Goal: Task Accomplishment & Management: Complete application form

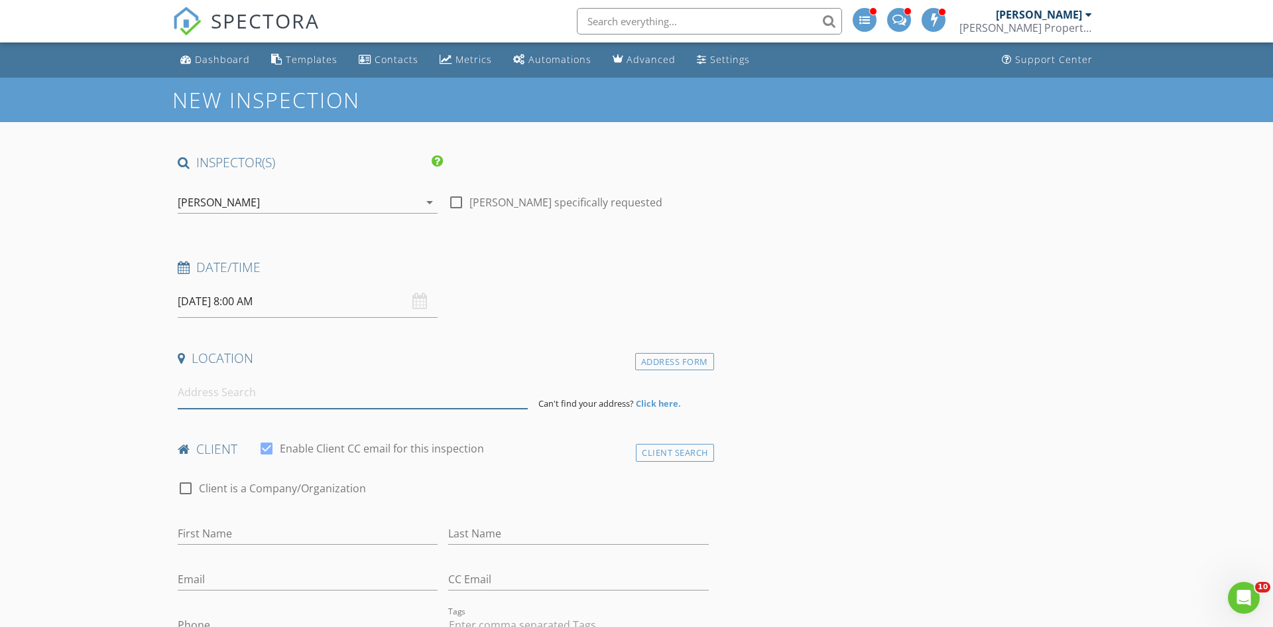
click at [369, 389] on input at bounding box center [353, 392] width 350 height 32
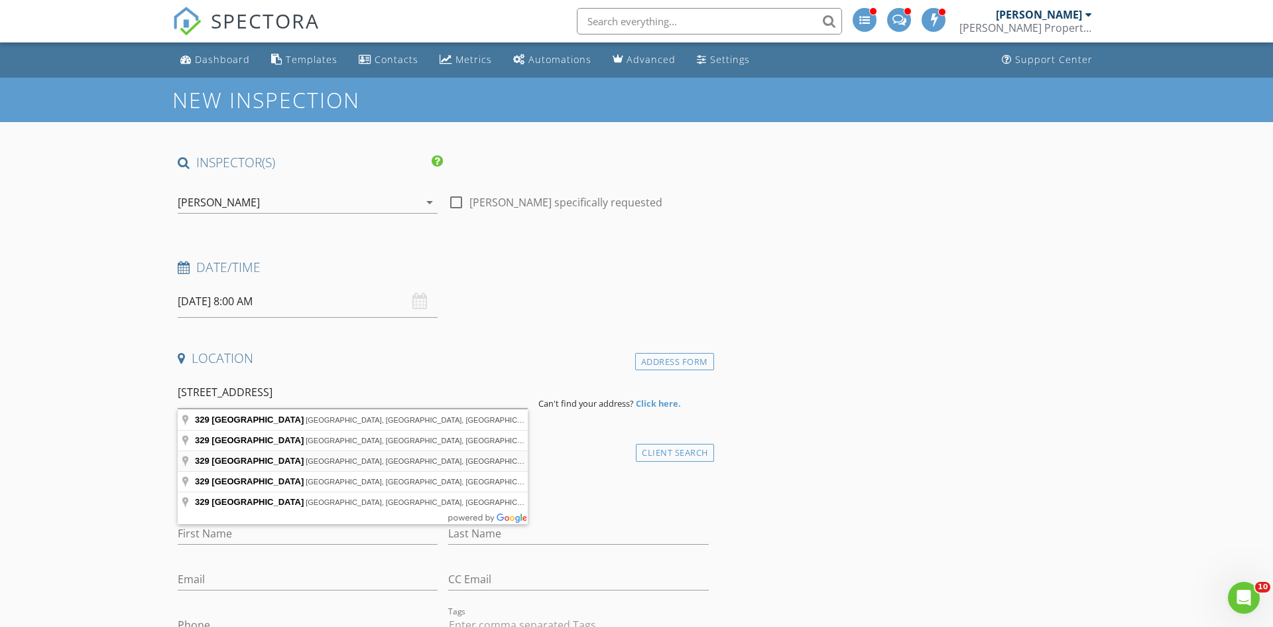
type input "329 North High Street, Martinsburg, WV, USA"
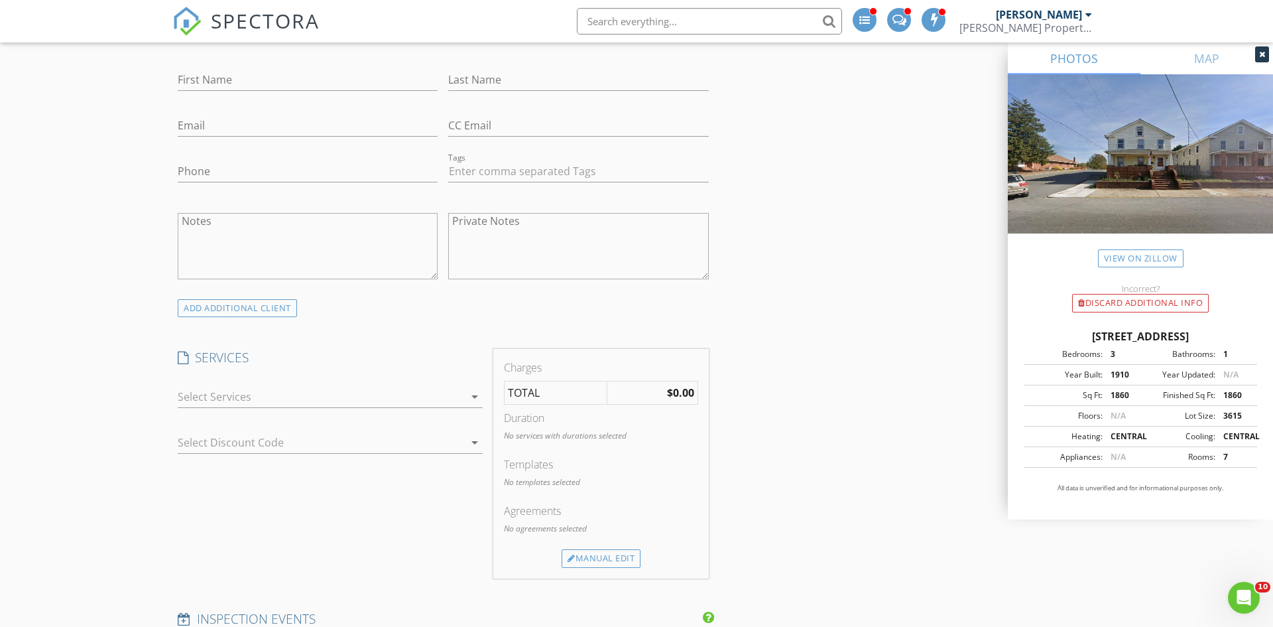
scroll to position [728, 0]
click at [411, 395] on div at bounding box center [321, 393] width 286 height 21
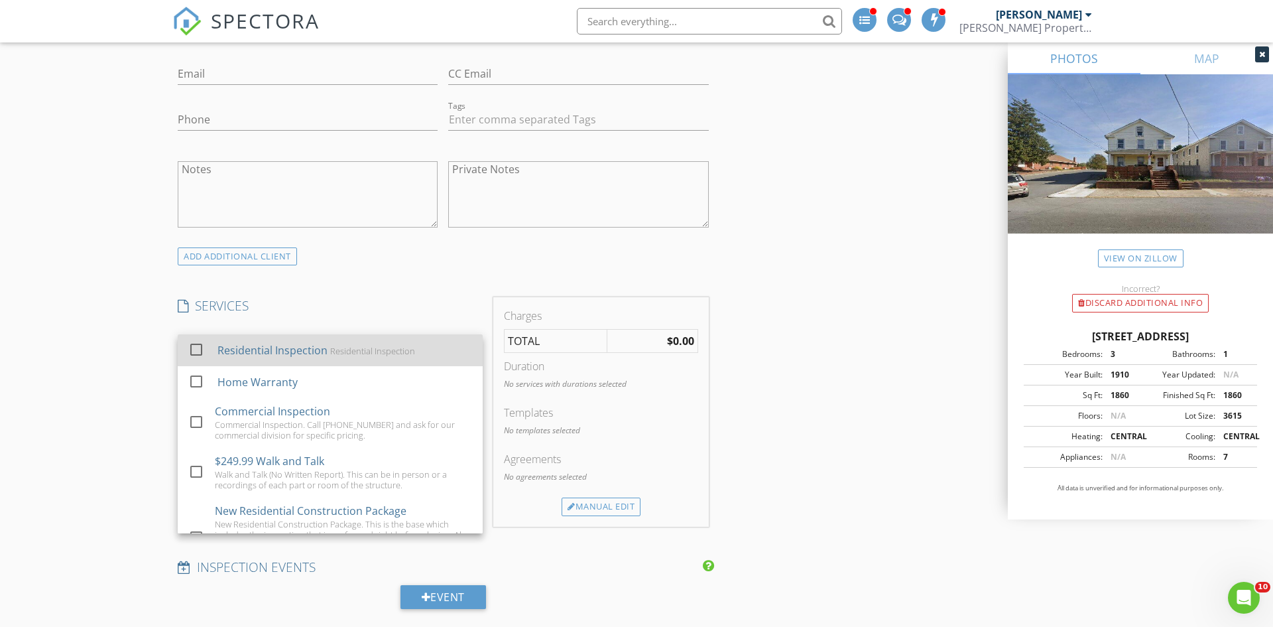
scroll to position [792, 0]
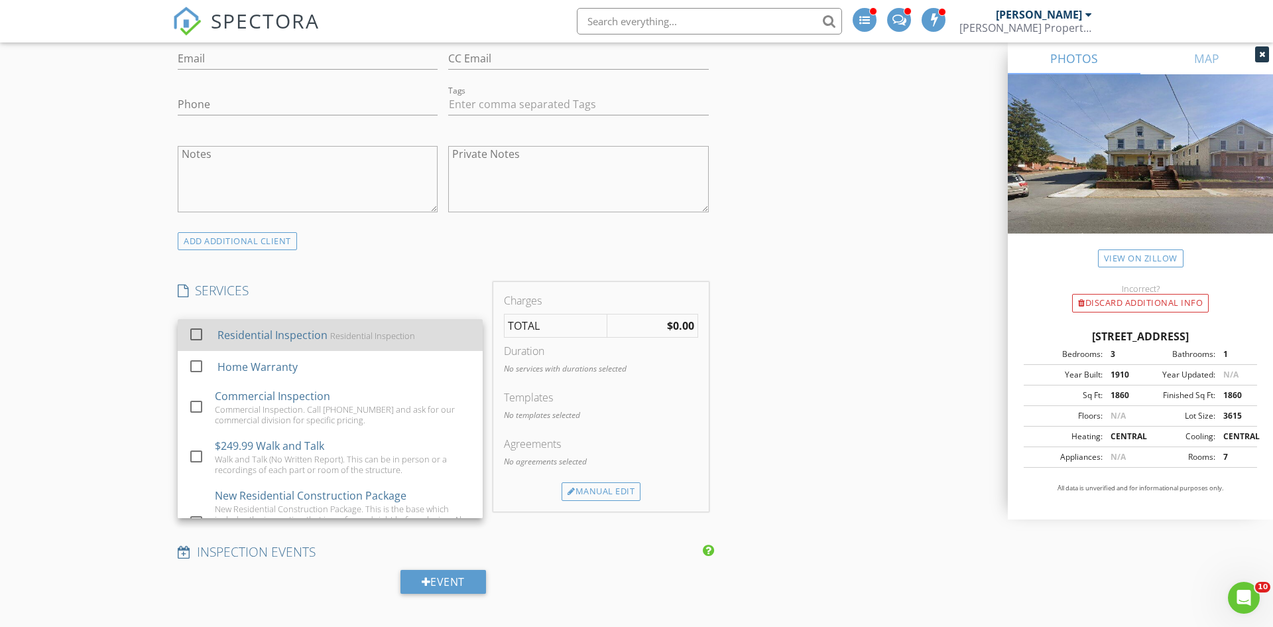
click at [347, 341] on div "Residential Inspection Residential Inspection" at bounding box center [344, 335] width 255 height 27
checkbox input "true"
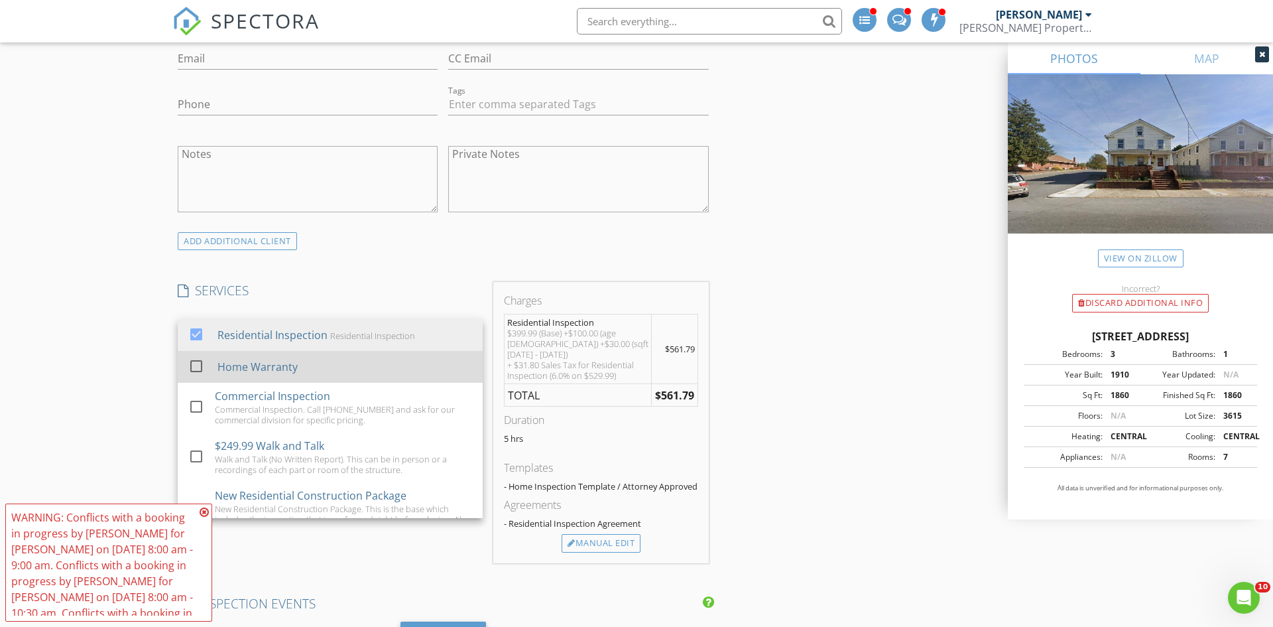
click at [322, 363] on div "Home Warranty" at bounding box center [344, 366] width 255 height 27
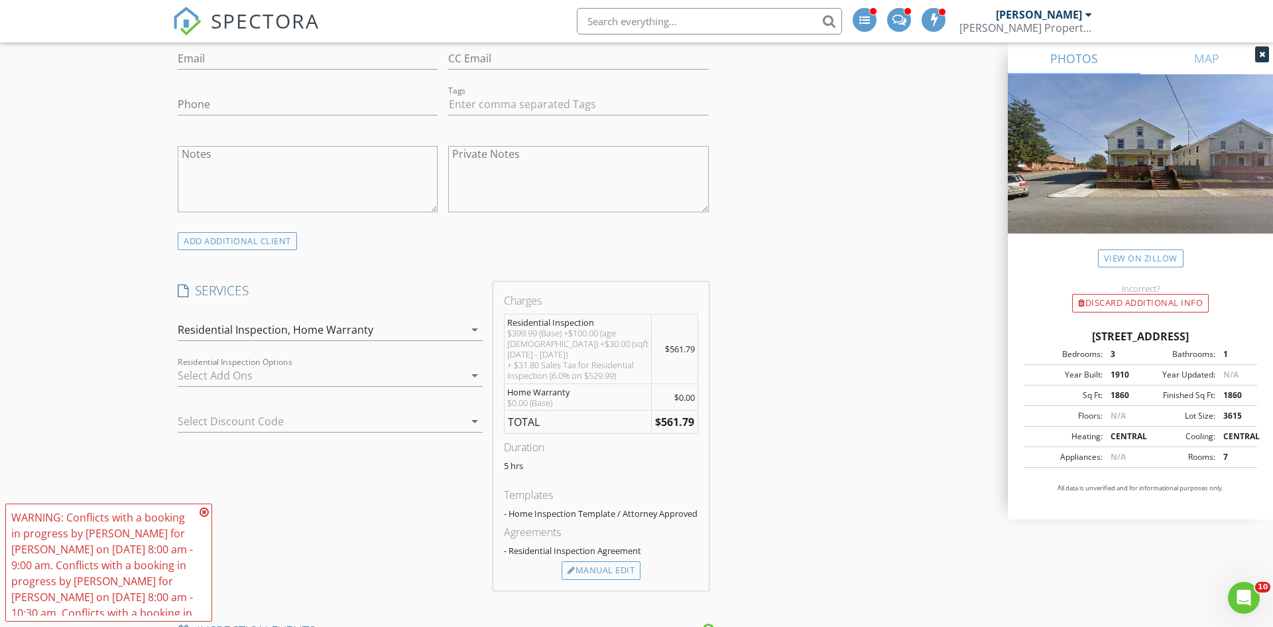
click at [326, 429] on div at bounding box center [312, 420] width 268 height 21
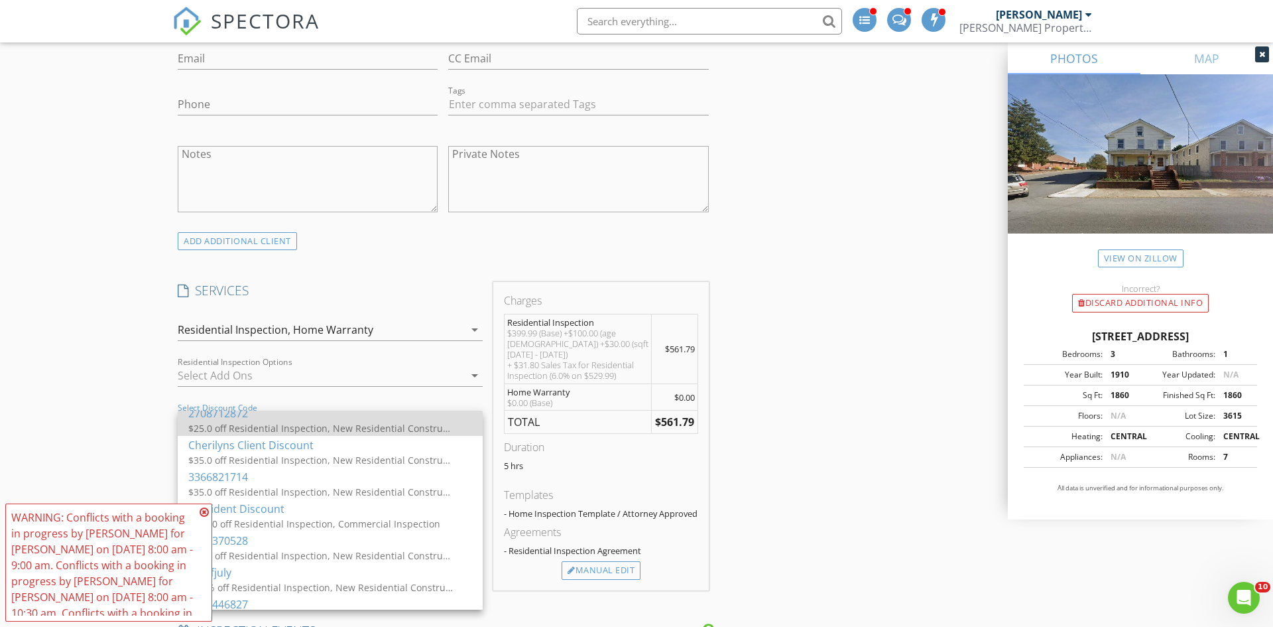
scroll to position [74, 0]
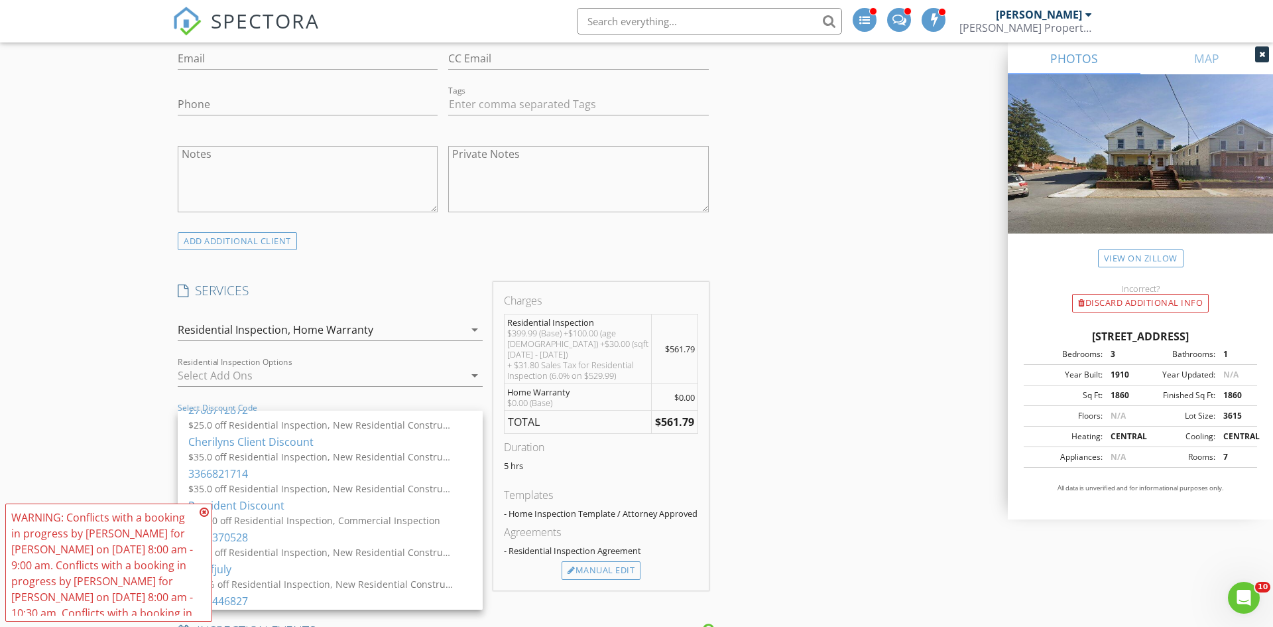
click at [204, 508] on icon at bounding box center [204, 512] width 9 height 11
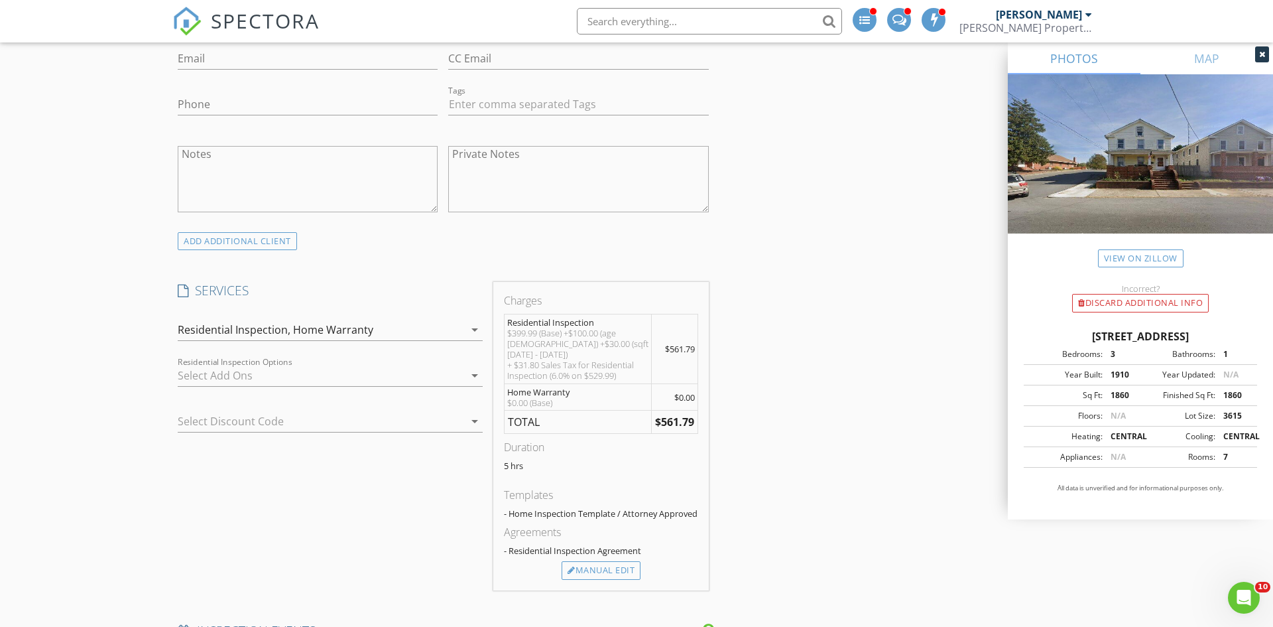
click at [251, 432] on div "Select Discount Code arrow_drop_down" at bounding box center [330, 421] width 305 height 22
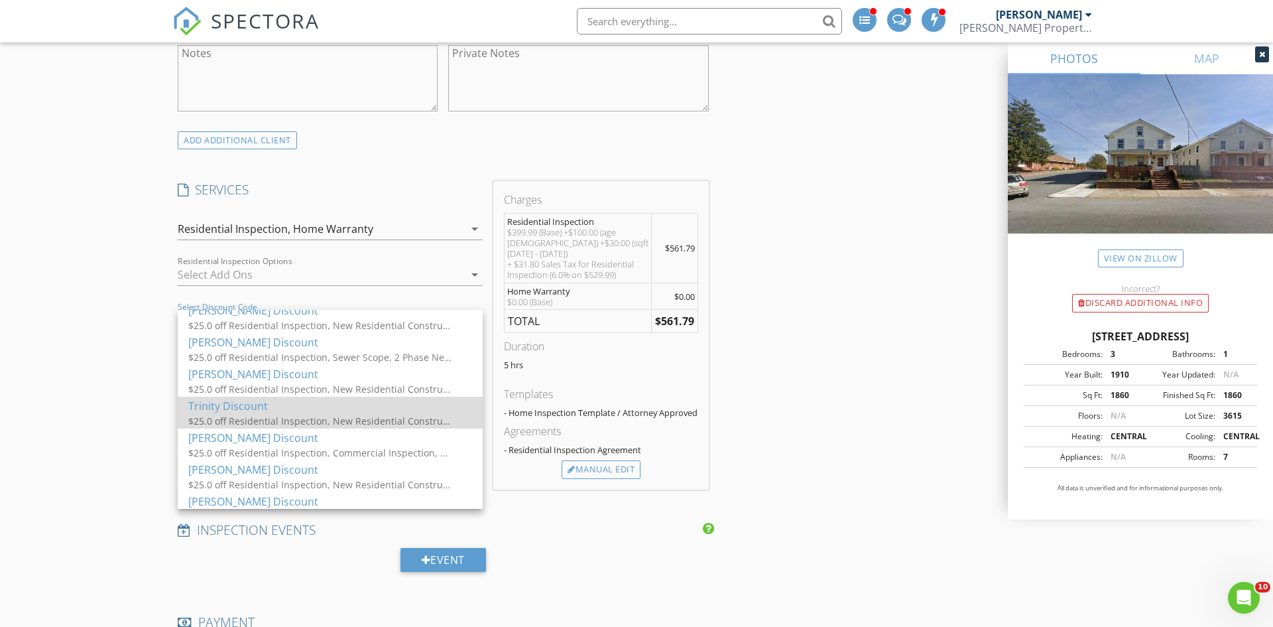
scroll to position [883, 0]
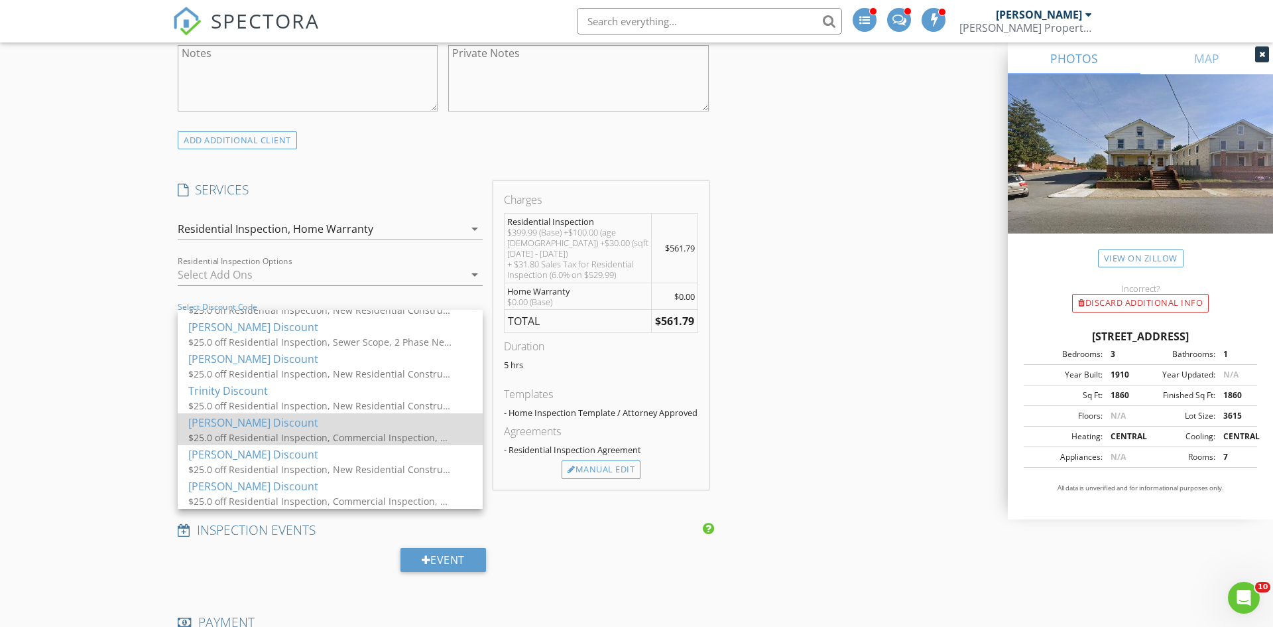
click at [324, 432] on div "$25.0 off Residential Inspection, Commercial Inspection, New Residential Constr…" at bounding box center [320, 437] width 265 height 14
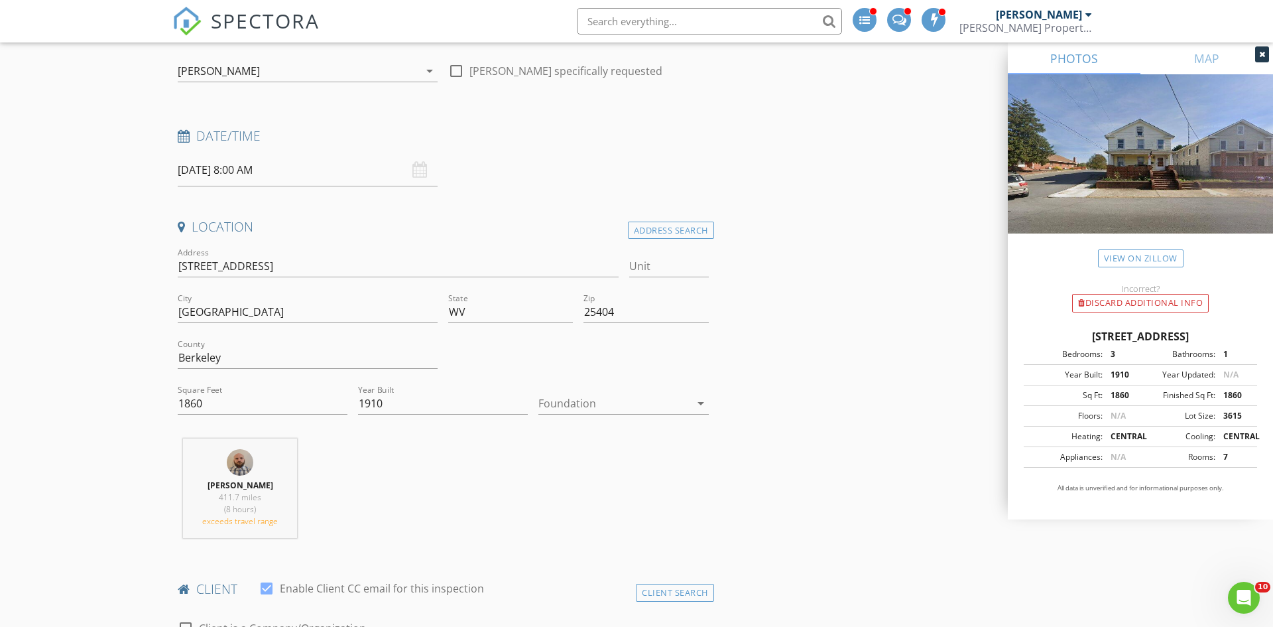
scroll to position [0, 0]
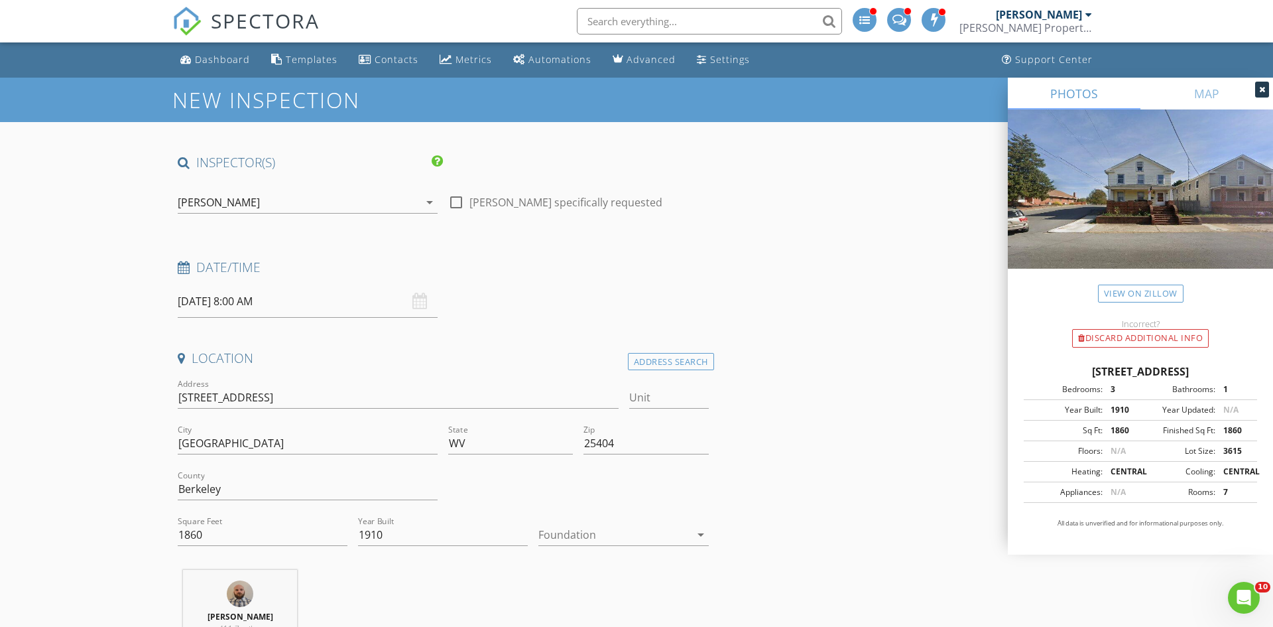
click at [267, 296] on input "08/28/2025 8:00 AM" at bounding box center [308, 301] width 260 height 32
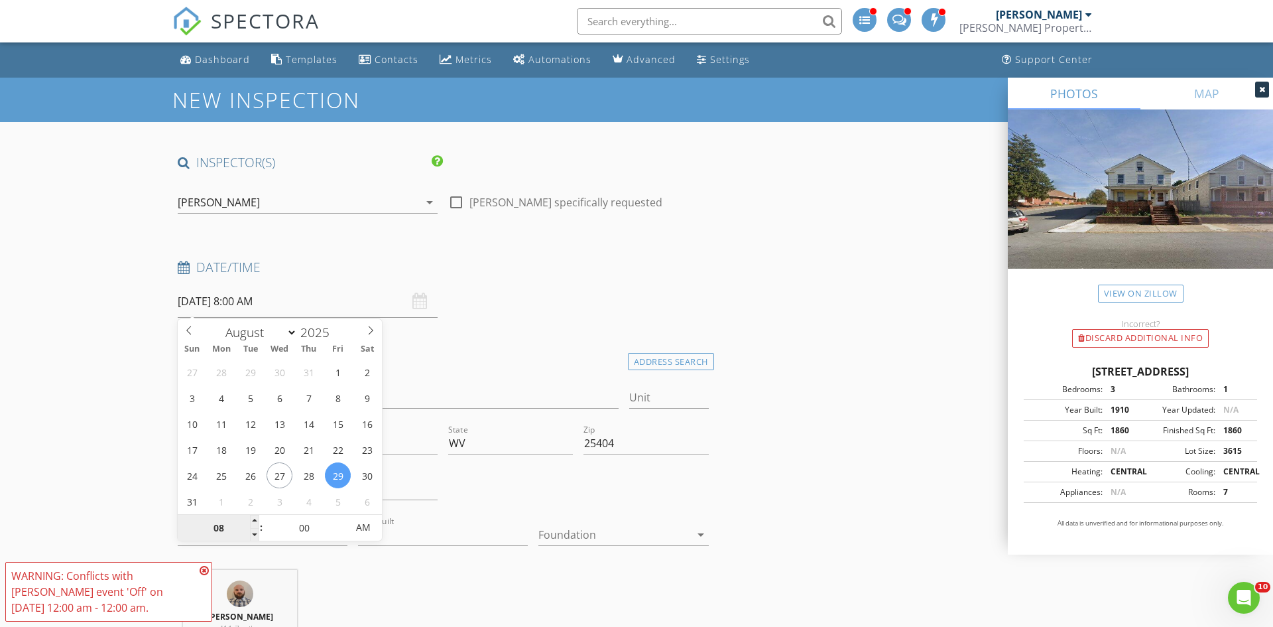
click at [248, 518] on input "08" at bounding box center [219, 528] width 82 height 27
type input "08/29/2025 9:00 AM"
type input "09"
click at [251, 518] on span at bounding box center [254, 521] width 9 height 13
type input "08/29/2025 10:00 AM"
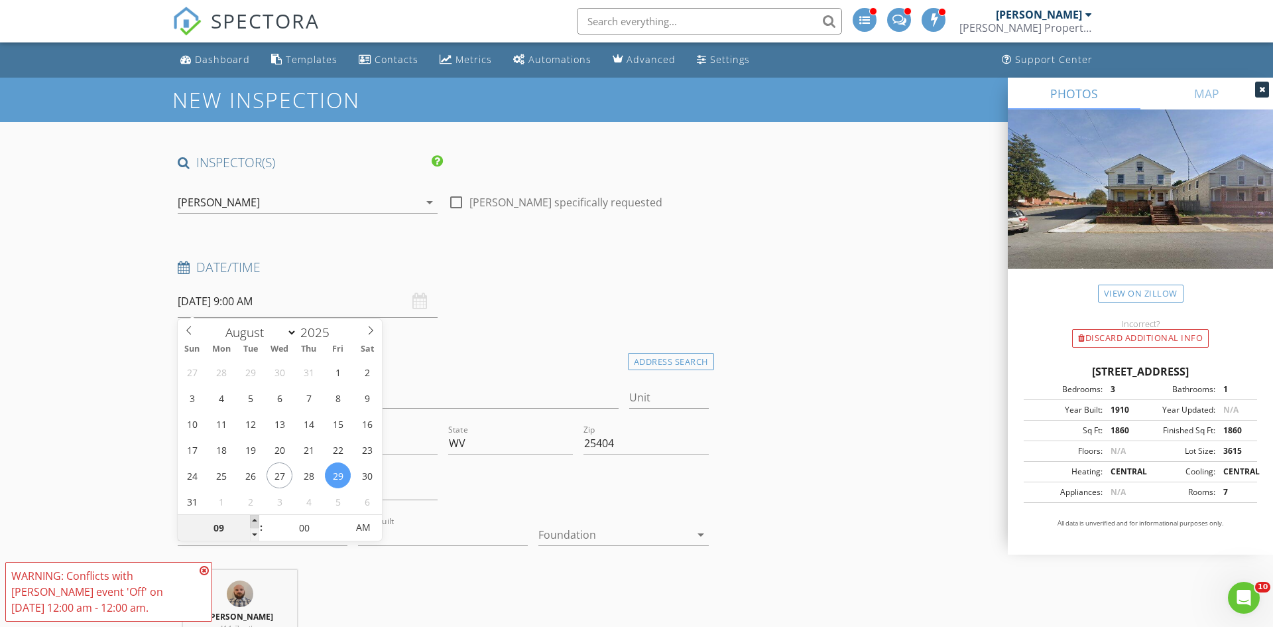
type input "10"
click at [251, 518] on span at bounding box center [254, 521] width 9 height 13
type input "08/29/2025 11:00 AM"
type input "11"
click at [251, 518] on span at bounding box center [254, 521] width 9 height 13
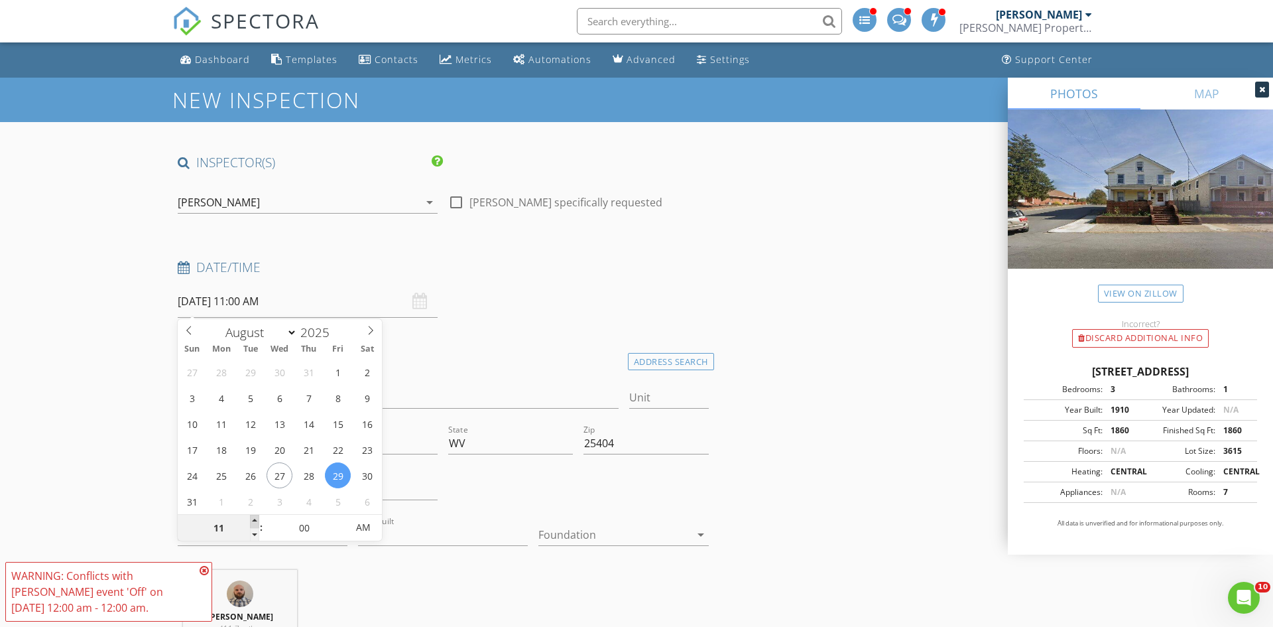
type input "08/29/2025 12:00 PM"
type input "12"
click at [251, 518] on span at bounding box center [254, 521] width 9 height 13
type input "08/29/2025 1:00 PM"
type input "01"
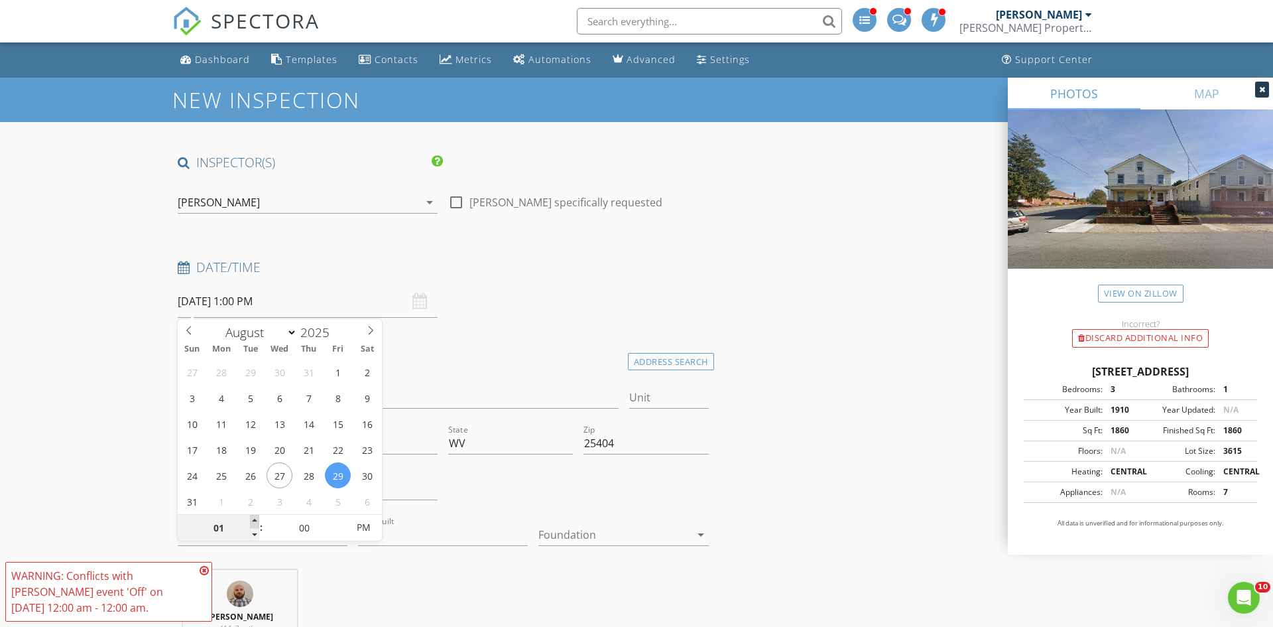
click at [251, 518] on span at bounding box center [254, 521] width 9 height 13
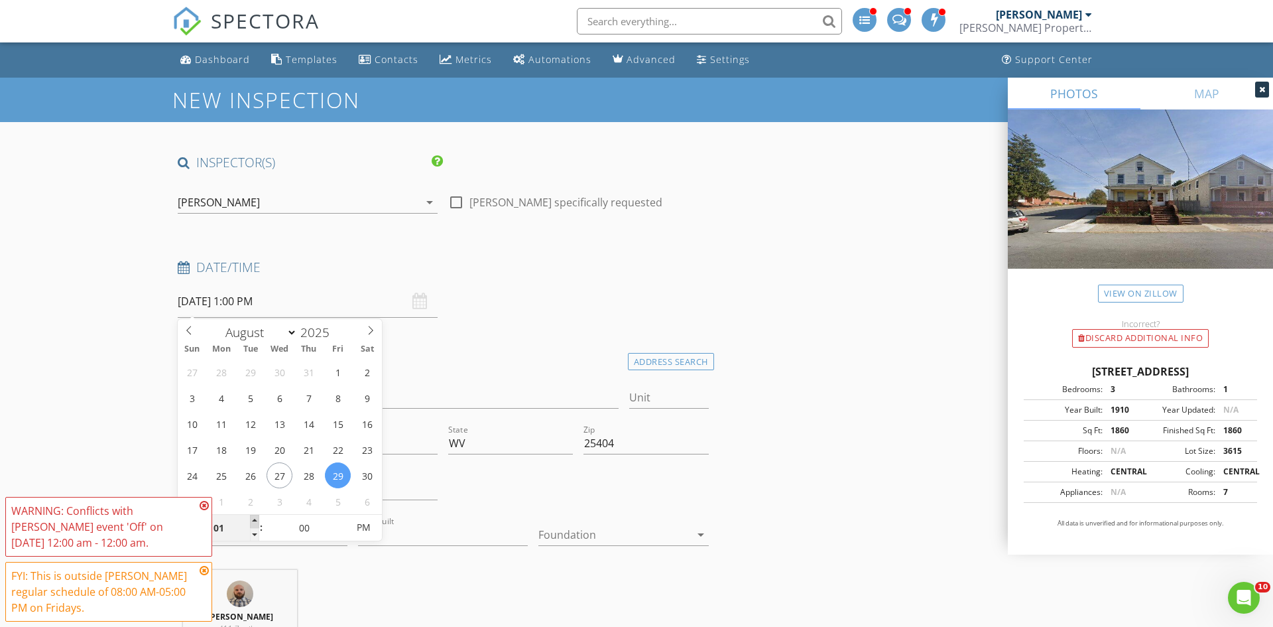
type input "08/29/2025 2:00 PM"
type input "02"
click at [251, 518] on span at bounding box center [254, 521] width 9 height 13
type input "08/29/2025 3:00 PM"
type input "03"
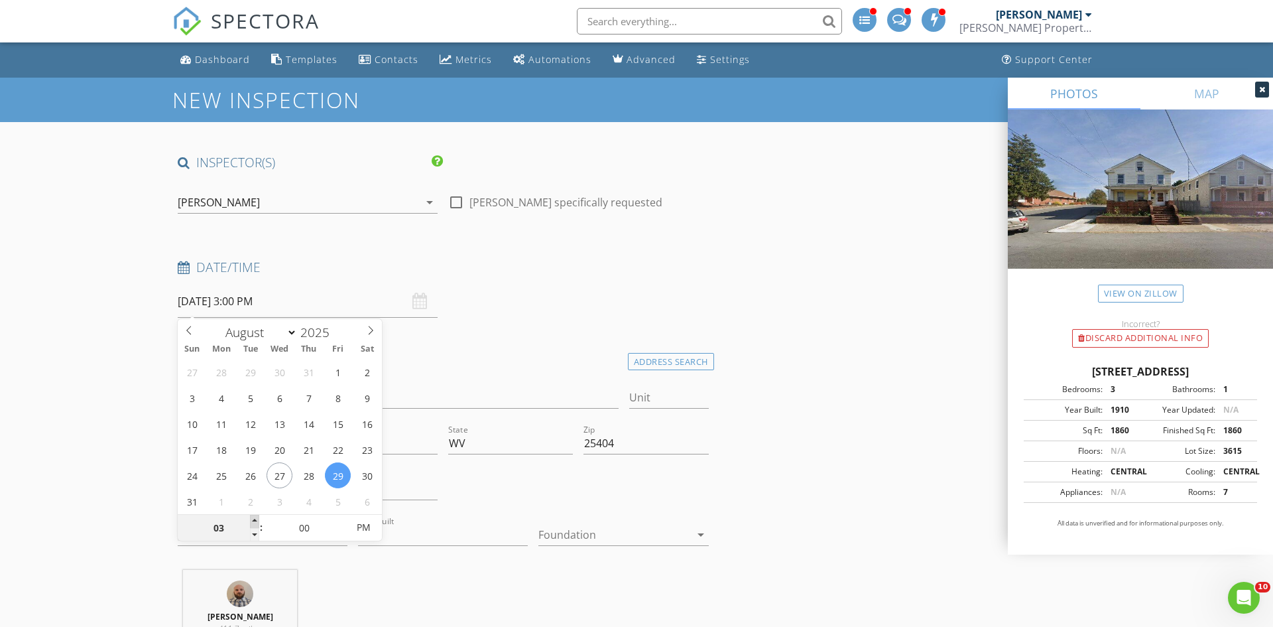
click at [251, 518] on span at bounding box center [254, 521] width 9 height 13
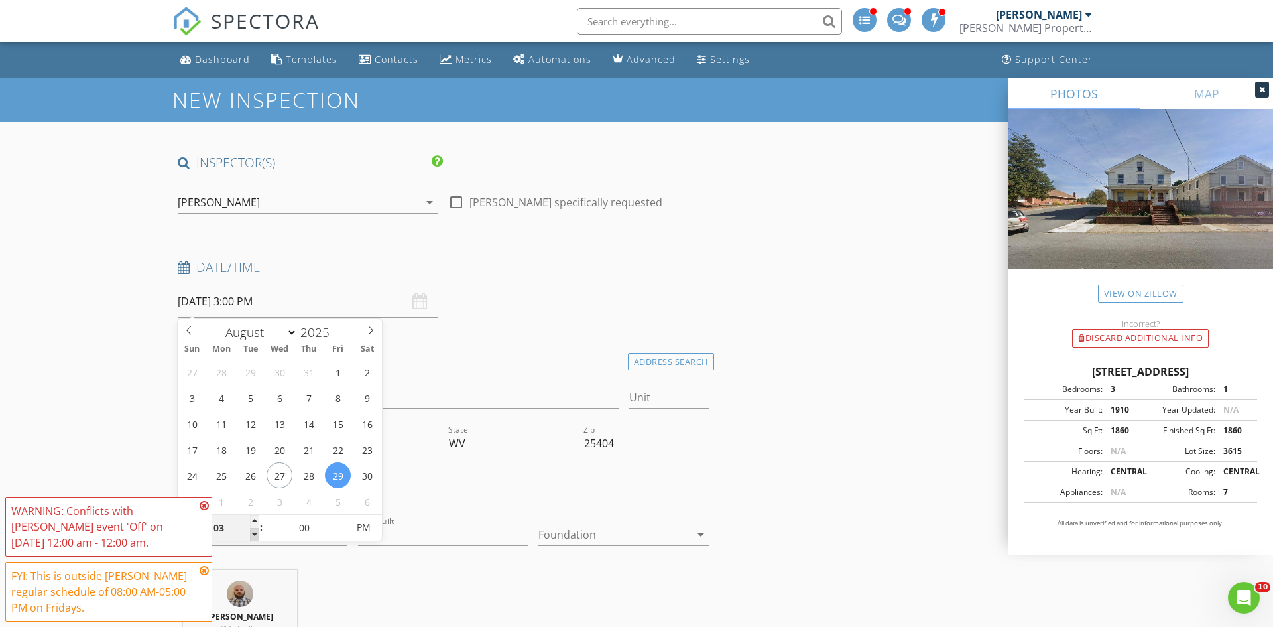
type input "08/29/2025 2:00 PM"
type input "02"
click at [251, 534] on span at bounding box center [254, 534] width 9 height 13
click at [200, 213] on div "Andrew Grubbs arrow_drop_down" at bounding box center [308, 203] width 260 height 22
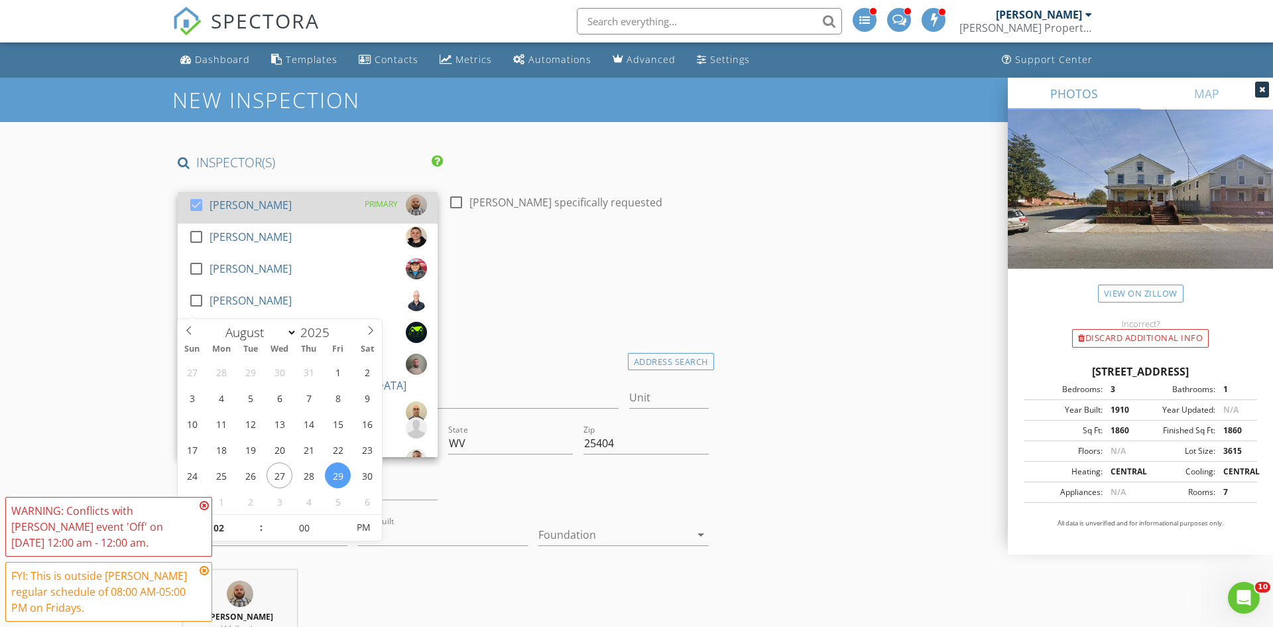
click at [203, 215] on div at bounding box center [198, 217] width 21 height 8
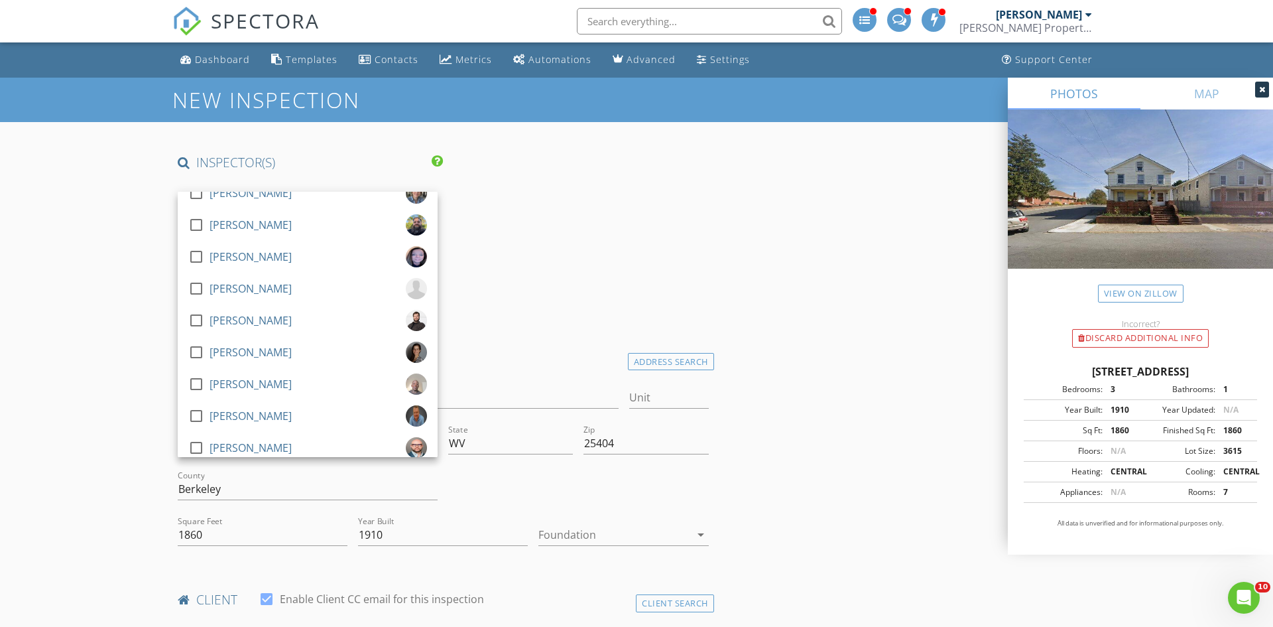
scroll to position [747, 0]
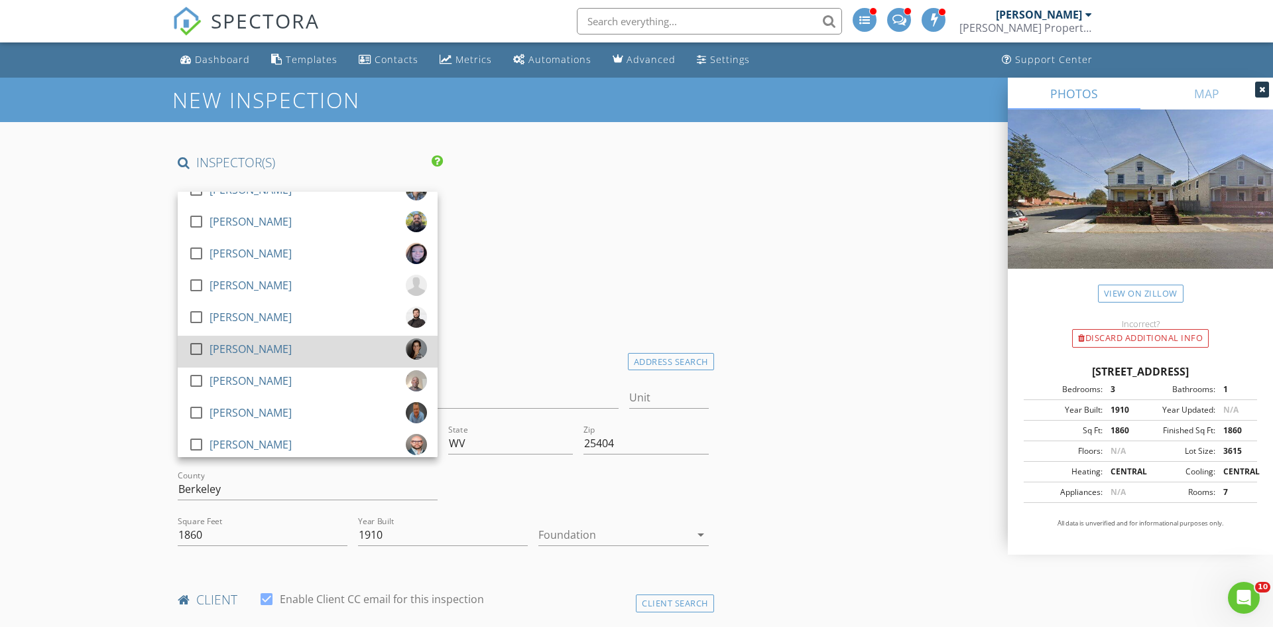
click at [204, 349] on div at bounding box center [196, 348] width 23 height 23
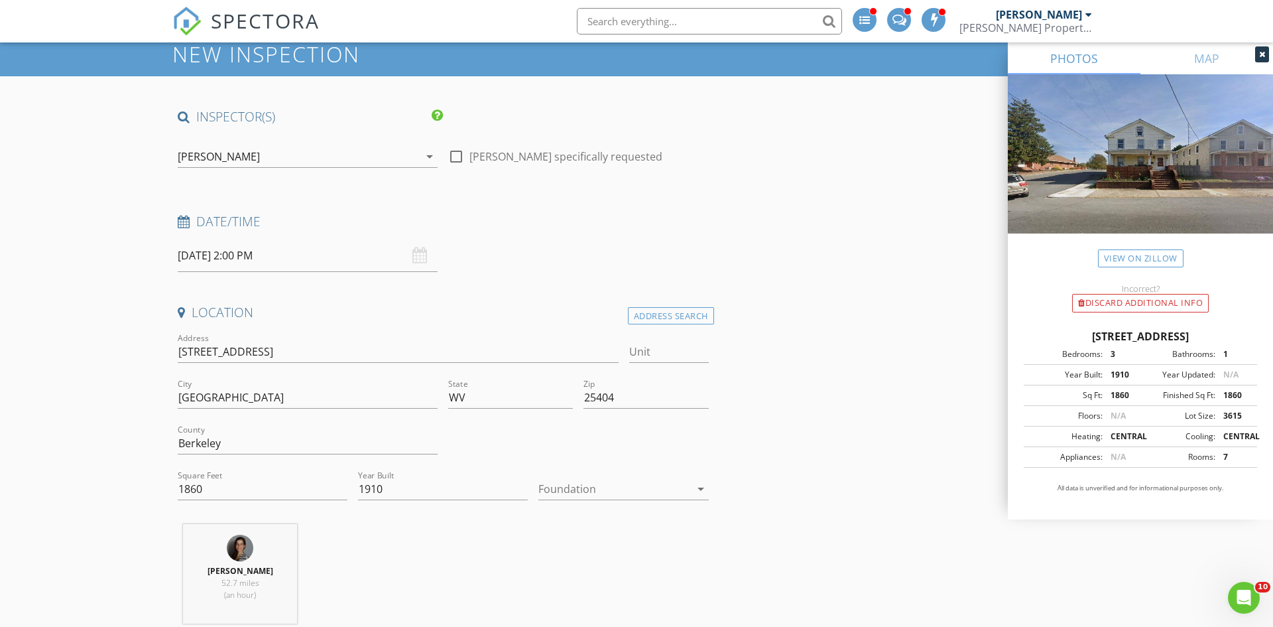
scroll to position [0, 0]
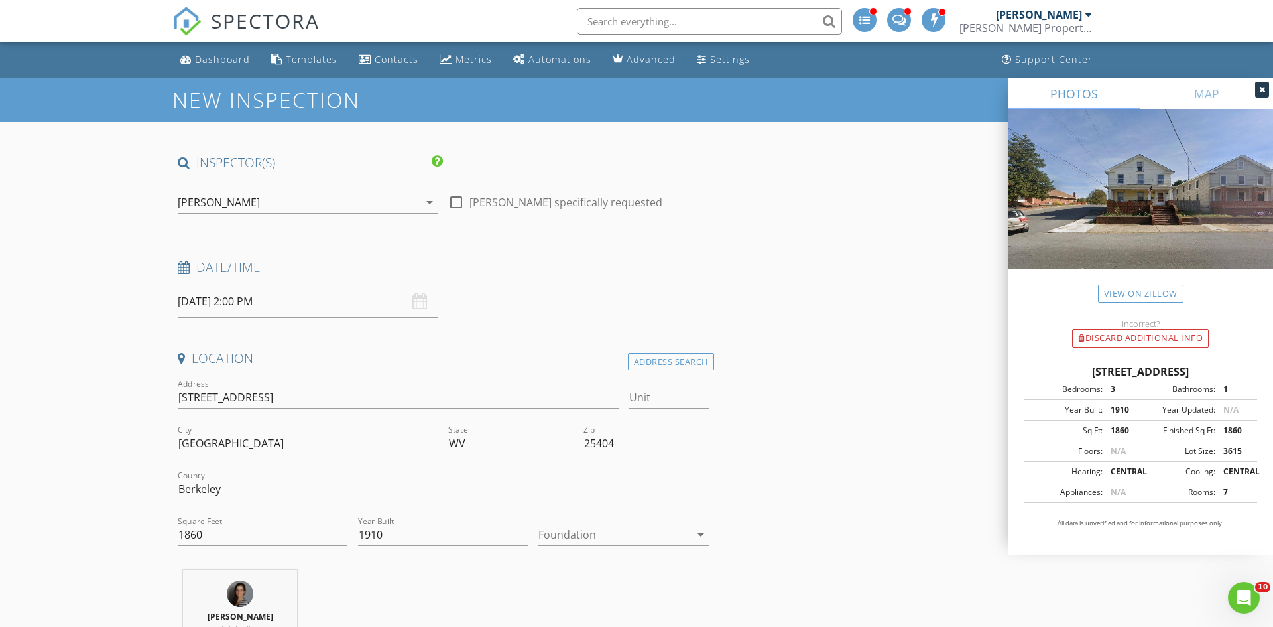
click at [328, 299] on input "08/29/2025 2:00 PM" at bounding box center [308, 301] width 260 height 32
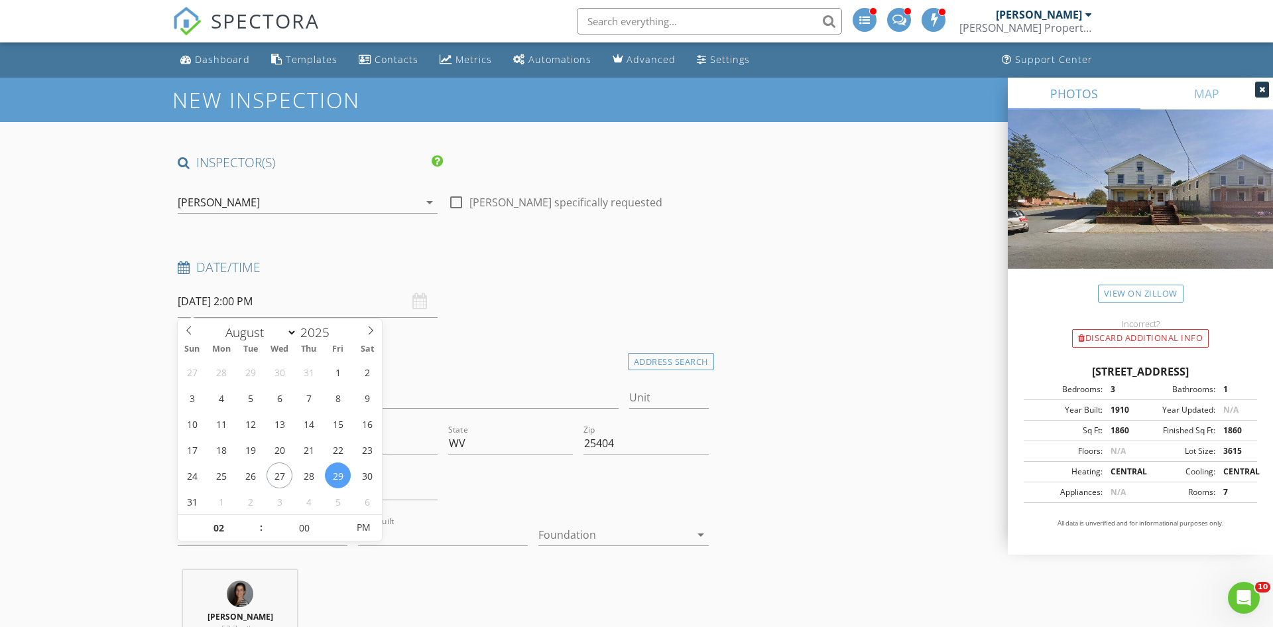
click at [564, 289] on div "Date/Time 08/29/2025 2:00 PM" at bounding box center [443, 288] width 542 height 59
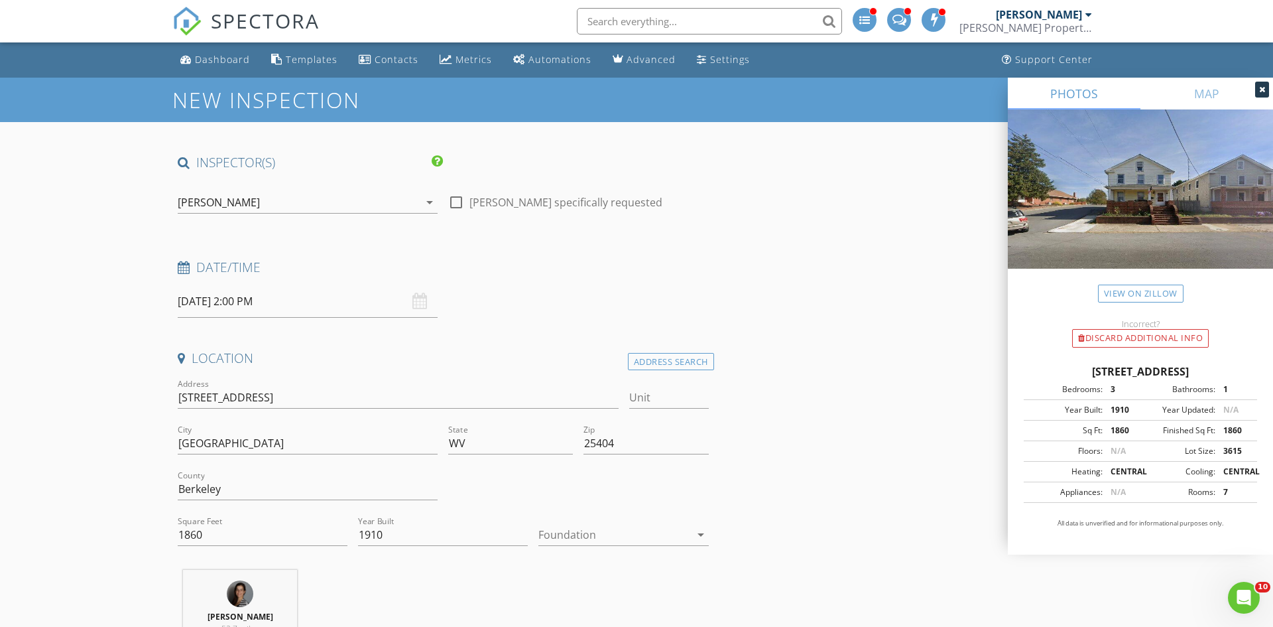
click at [269, 302] on input "08/29/2025 2:00 PM" at bounding box center [308, 301] width 260 height 32
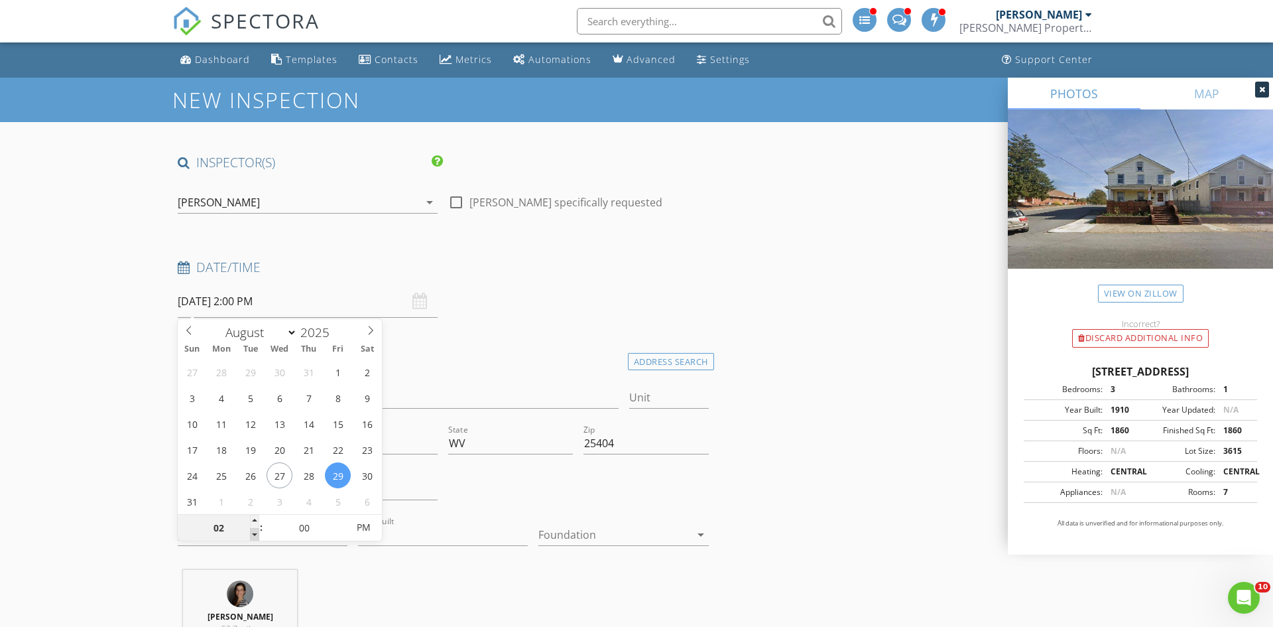
type input "08/29/2025 1:00 PM"
type input "01"
click at [252, 529] on span at bounding box center [254, 534] width 9 height 13
click at [466, 371] on div "Location" at bounding box center [443, 362] width 542 height 27
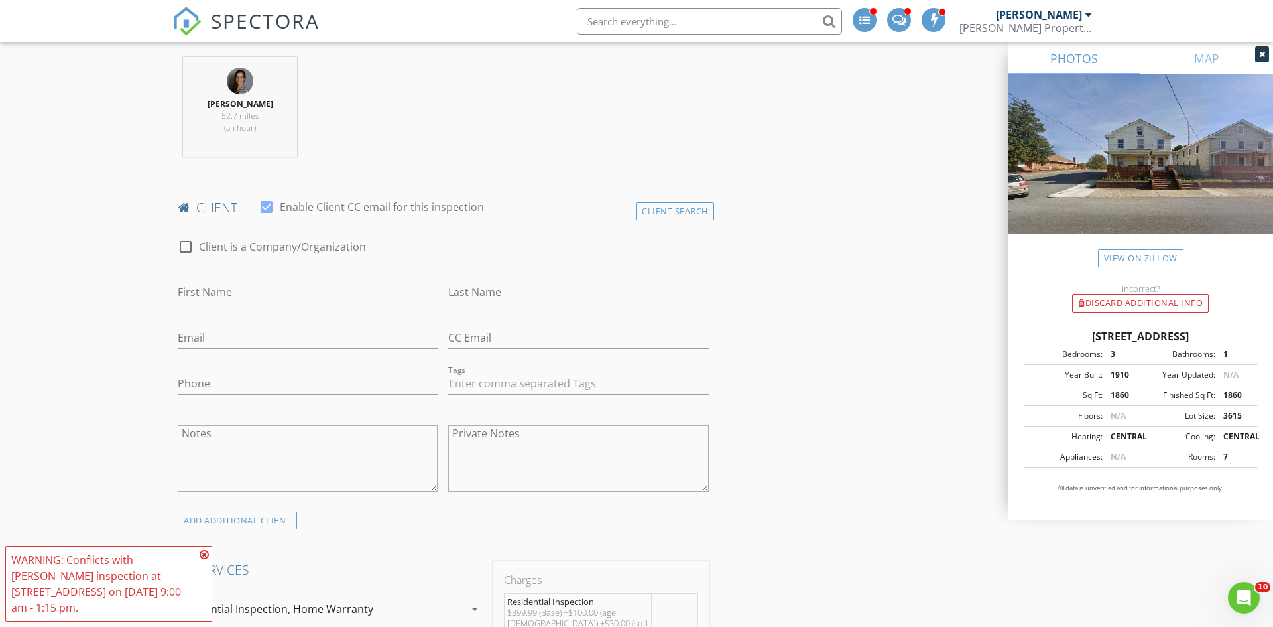
scroll to position [512, 0]
click at [328, 290] on input "First Name" at bounding box center [308, 293] width 260 height 22
type input "Austin"
click at [475, 296] on input "Last Name" at bounding box center [578, 293] width 260 height 22
type input "[PERSON_NAME]"
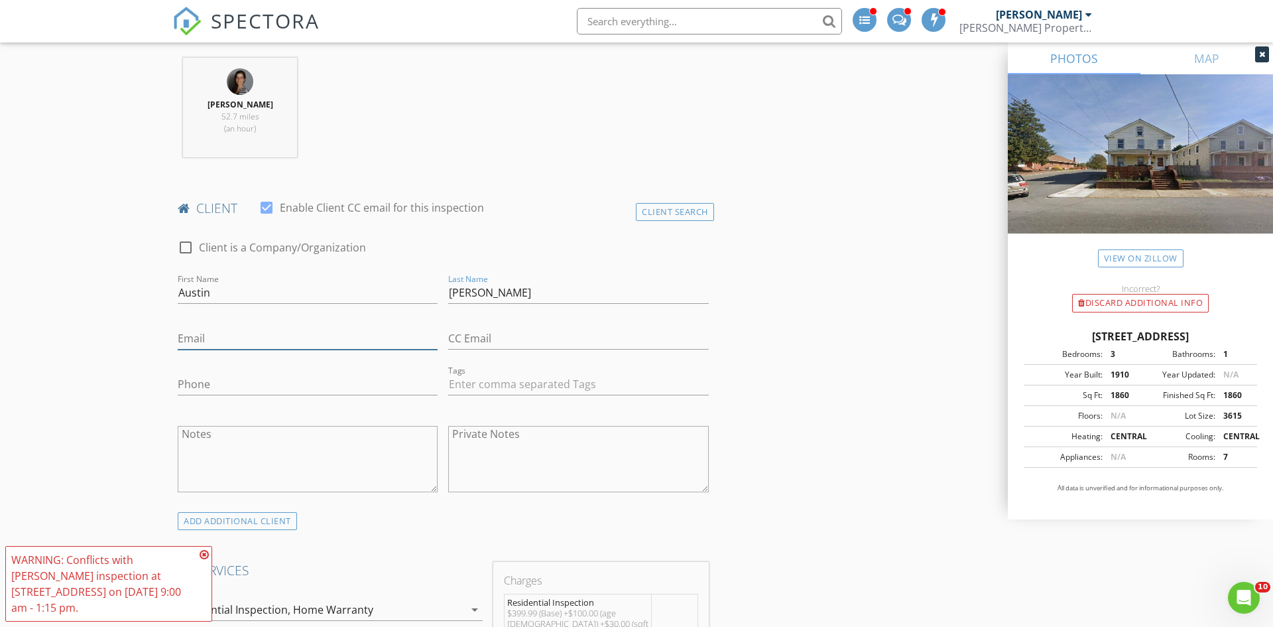
click at [387, 343] on input "Email" at bounding box center [308, 339] width 260 height 22
type input "[EMAIL_ADDRESS][DOMAIN_NAME]"
click at [353, 381] on input "Phone" at bounding box center [308, 384] width 260 height 22
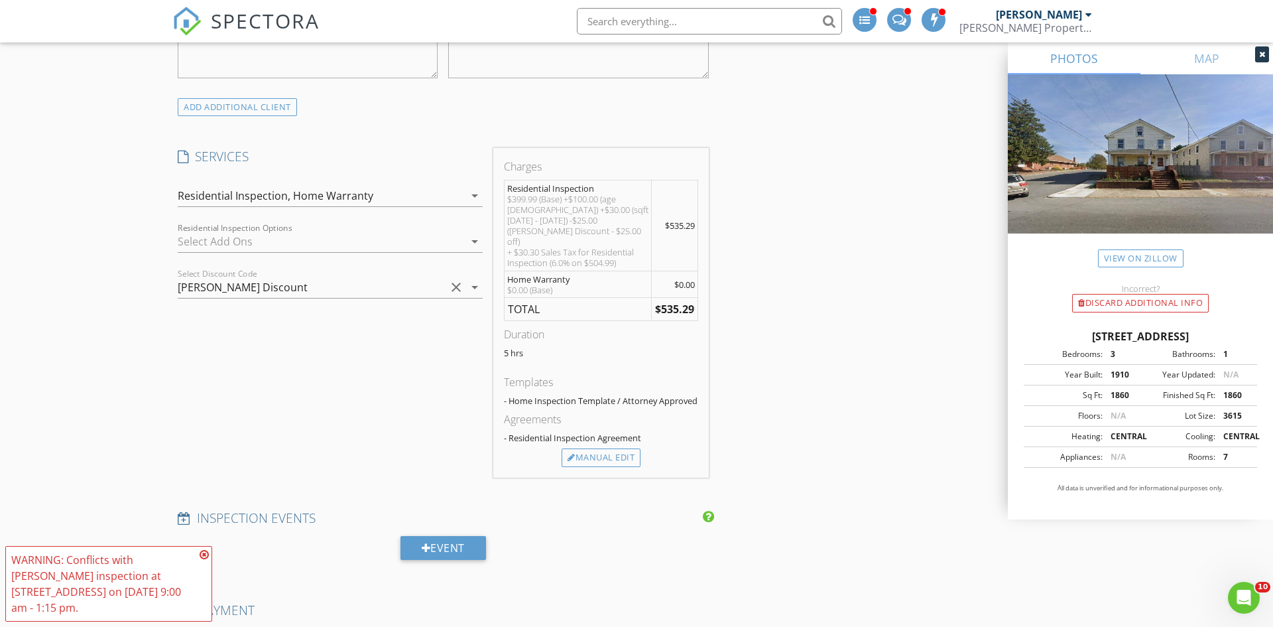
scroll to position [930, 0]
type input "[PHONE_NUMBER]"
click at [597, 448] on div "Manual Edit" at bounding box center [601, 453] width 79 height 19
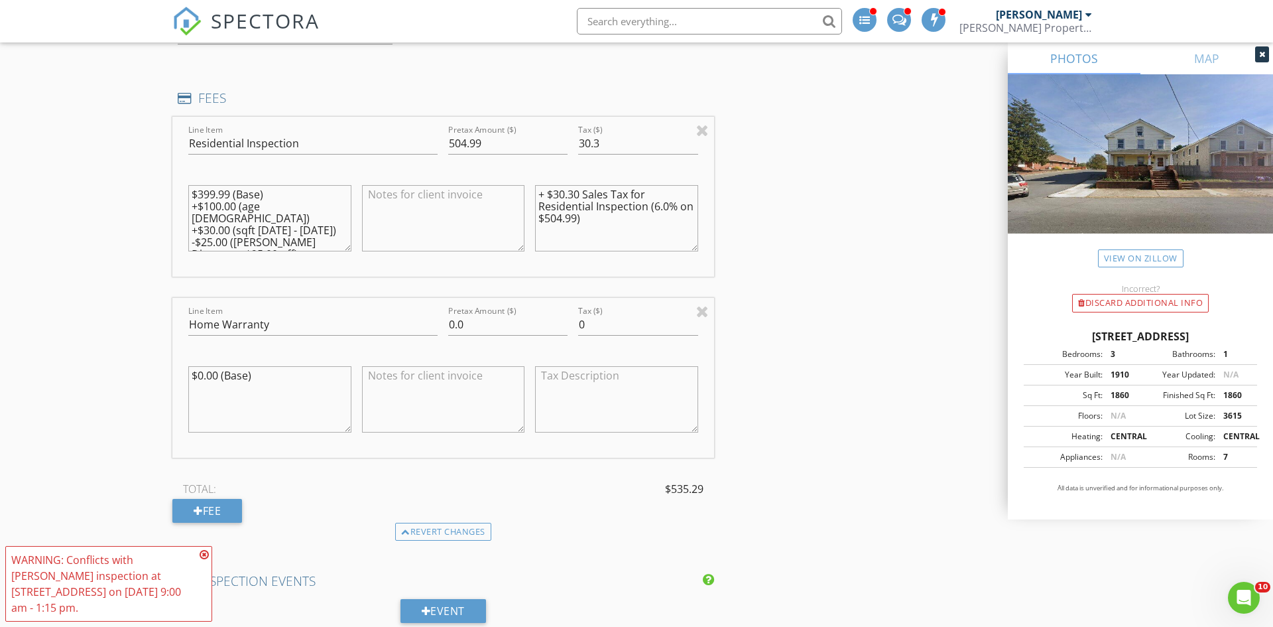
scroll to position [1102, 0]
click at [744, 259] on div "INSPECTOR(S) check_box_outline_blank Andrew Grubbs check_box_outline_blank Arie…" at bounding box center [636, 542] width 928 height 2980
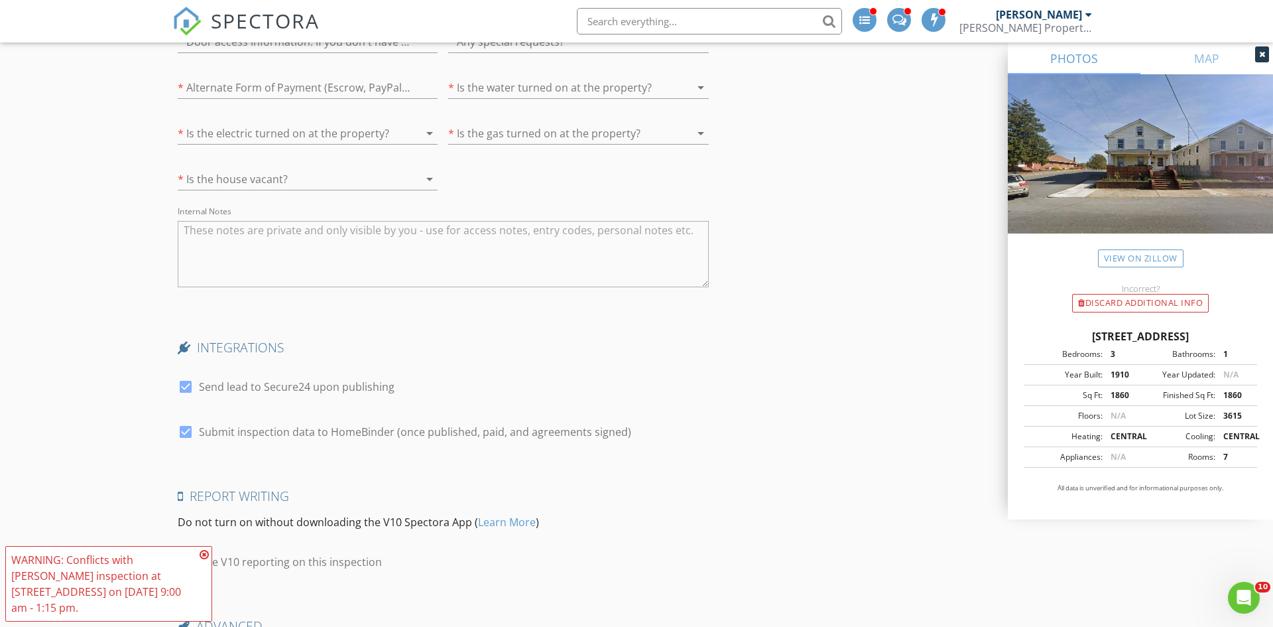
scroll to position [2539, 0]
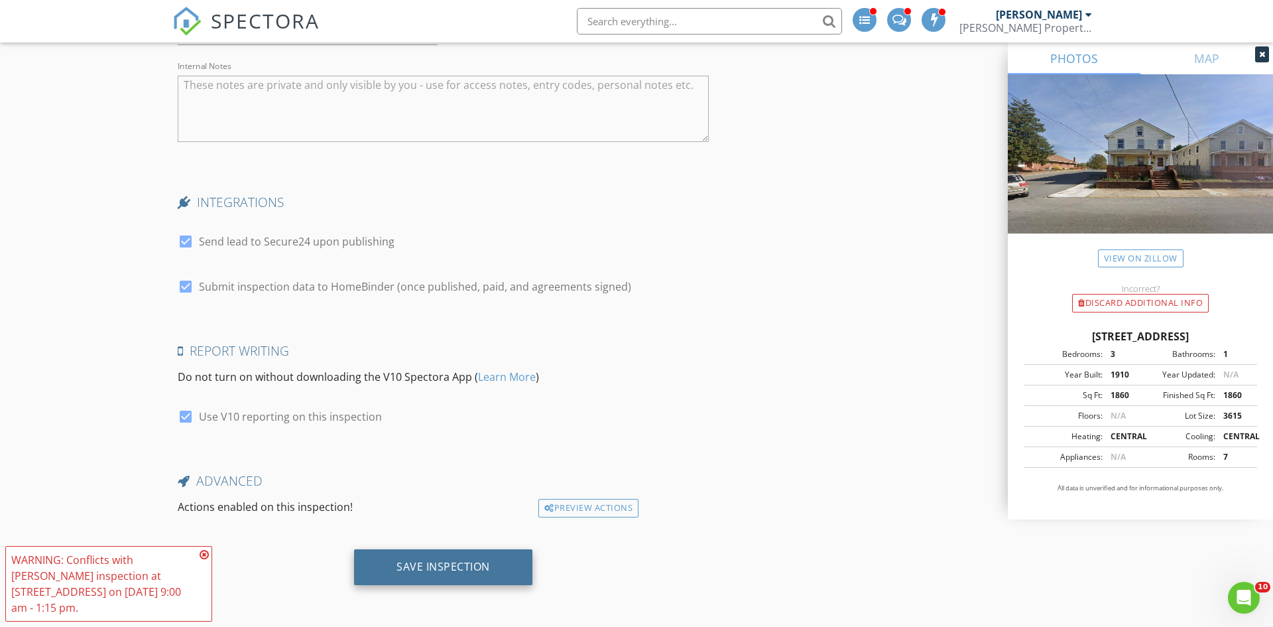
click at [404, 553] on div "Save Inspection" at bounding box center [443, 567] width 178 height 36
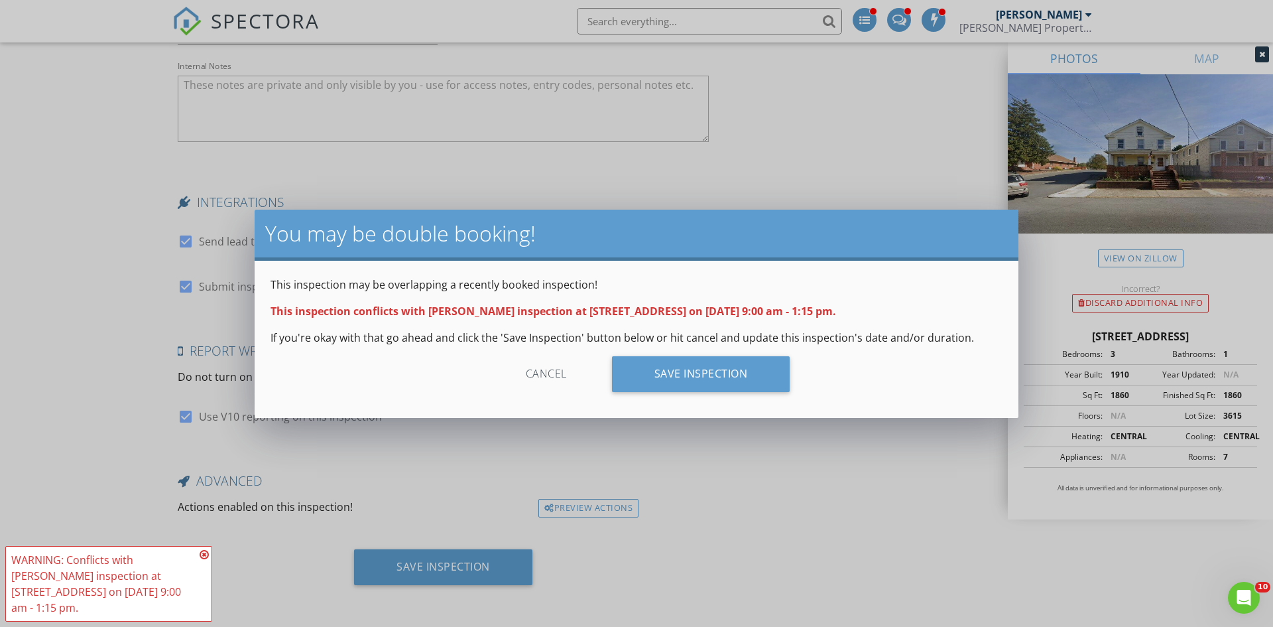
click at [556, 375] on div "Cancel" at bounding box center [546, 374] width 126 height 36
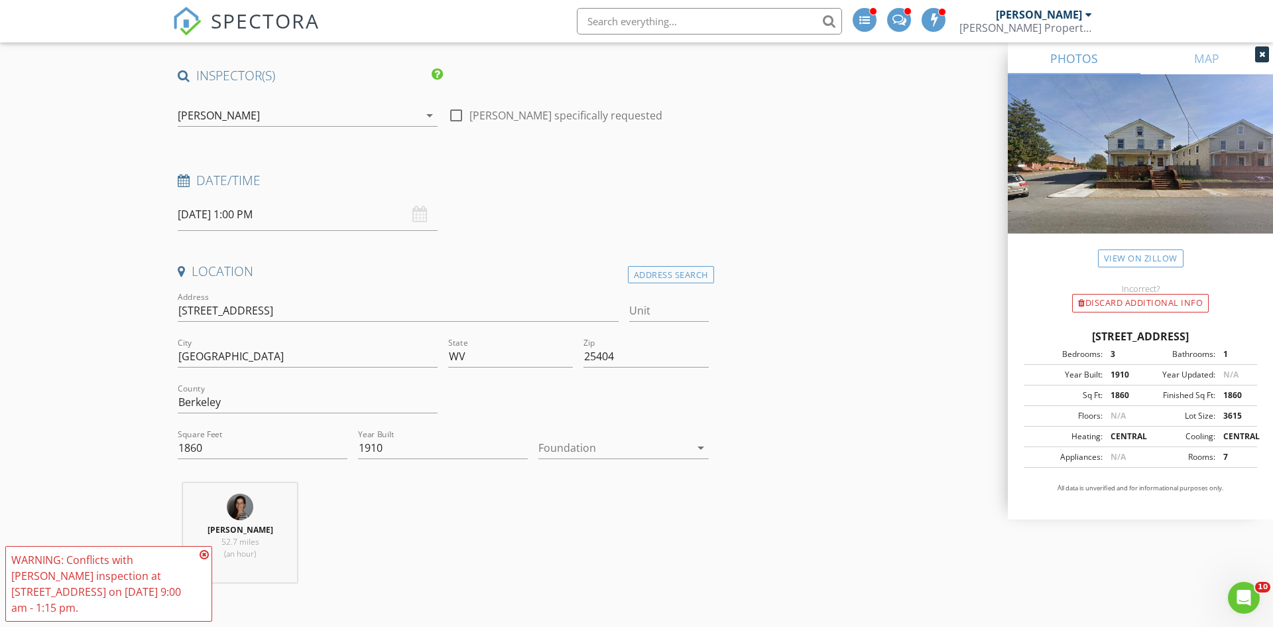
scroll to position [0, 0]
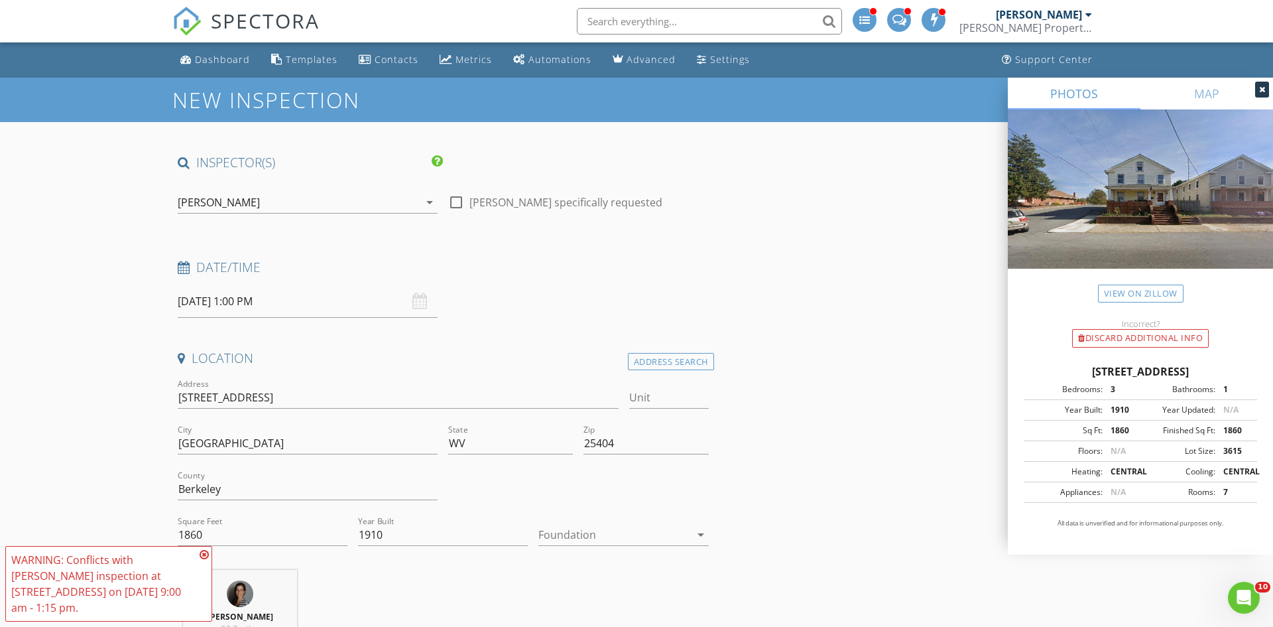
click at [281, 290] on input "08/29/2025 1:00 PM" at bounding box center [308, 301] width 260 height 32
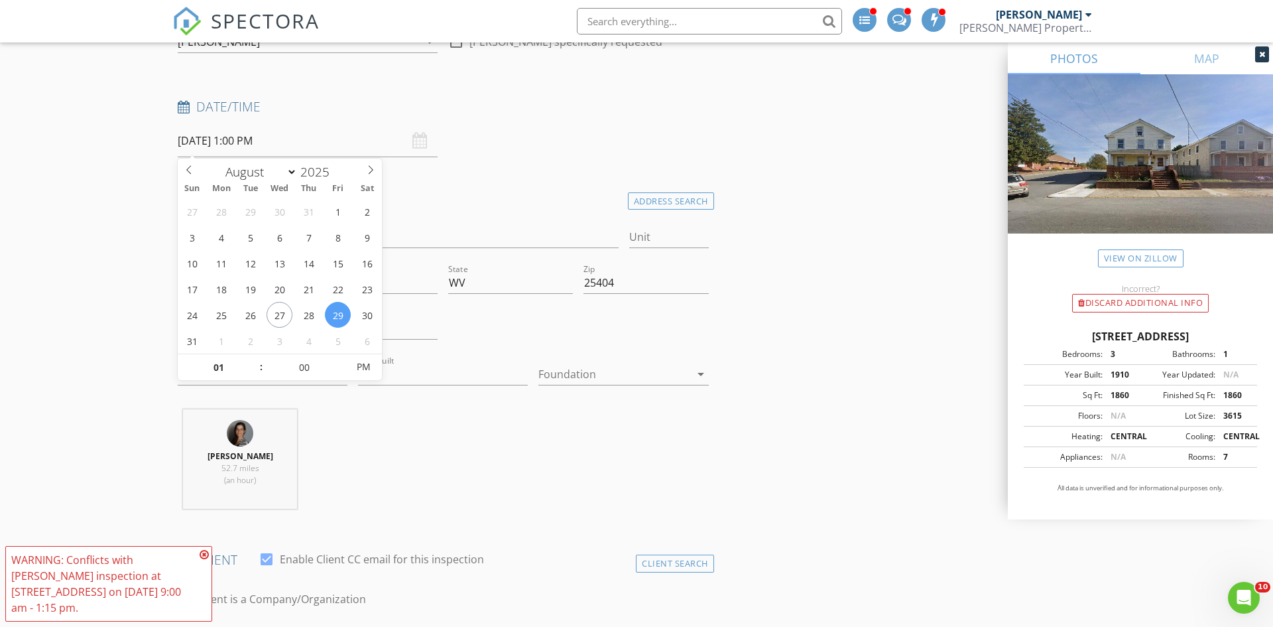
scroll to position [225, 0]
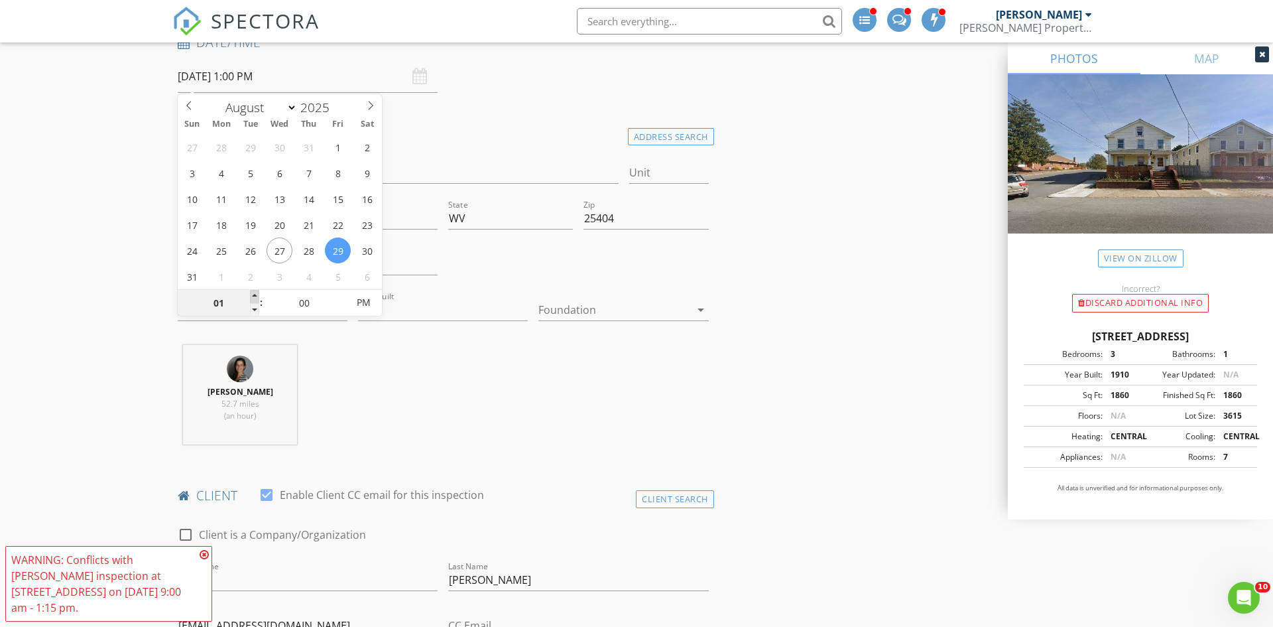
type input "08/29/2025 2:00 PM"
type input "02"
click at [255, 297] on span at bounding box center [254, 296] width 9 height 13
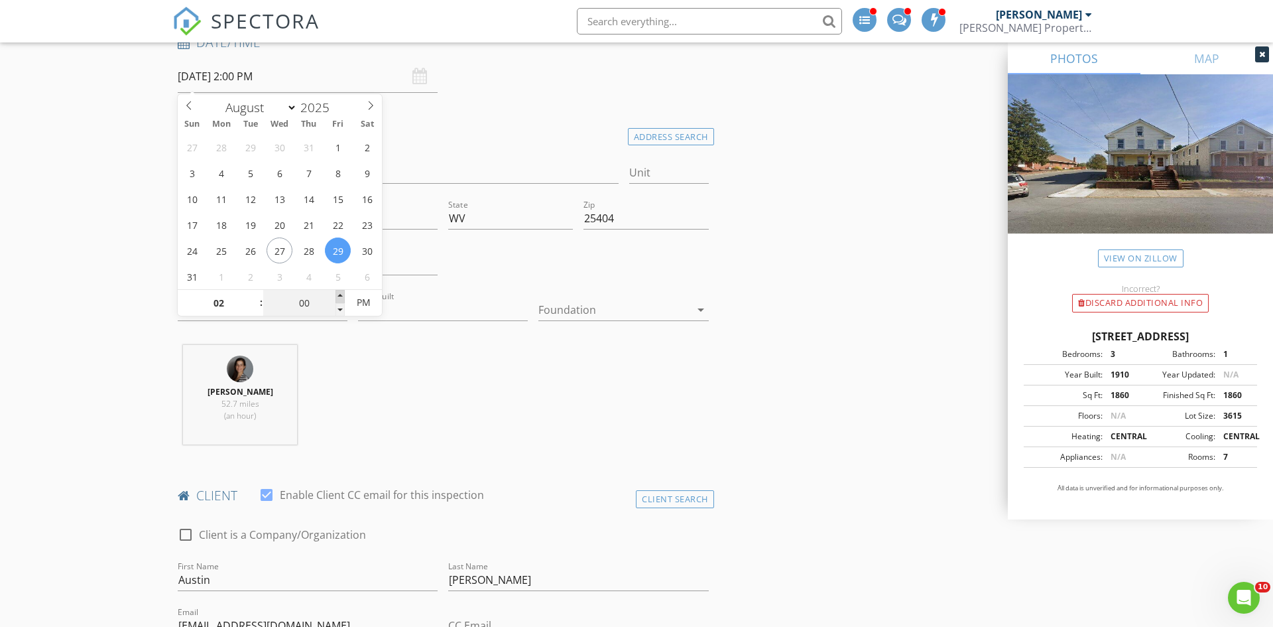
type input "08/29/2025 2:05 PM"
type input "05"
click at [338, 293] on span at bounding box center [339, 296] width 9 height 13
type input "08/29/2025 2:10 PM"
type input "10"
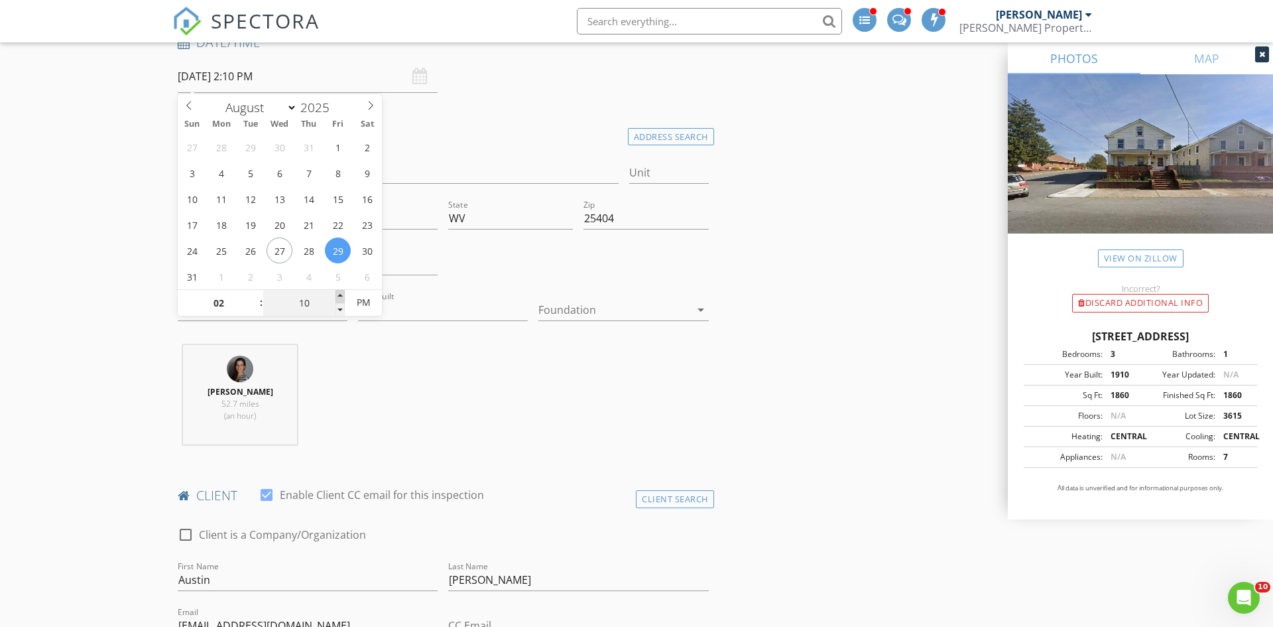
click at [338, 293] on span at bounding box center [339, 296] width 9 height 13
type input "08/29/2025 2:15 PM"
type input "15"
click at [338, 293] on span at bounding box center [339, 296] width 9 height 13
type input "08/29/2025 2:20 PM"
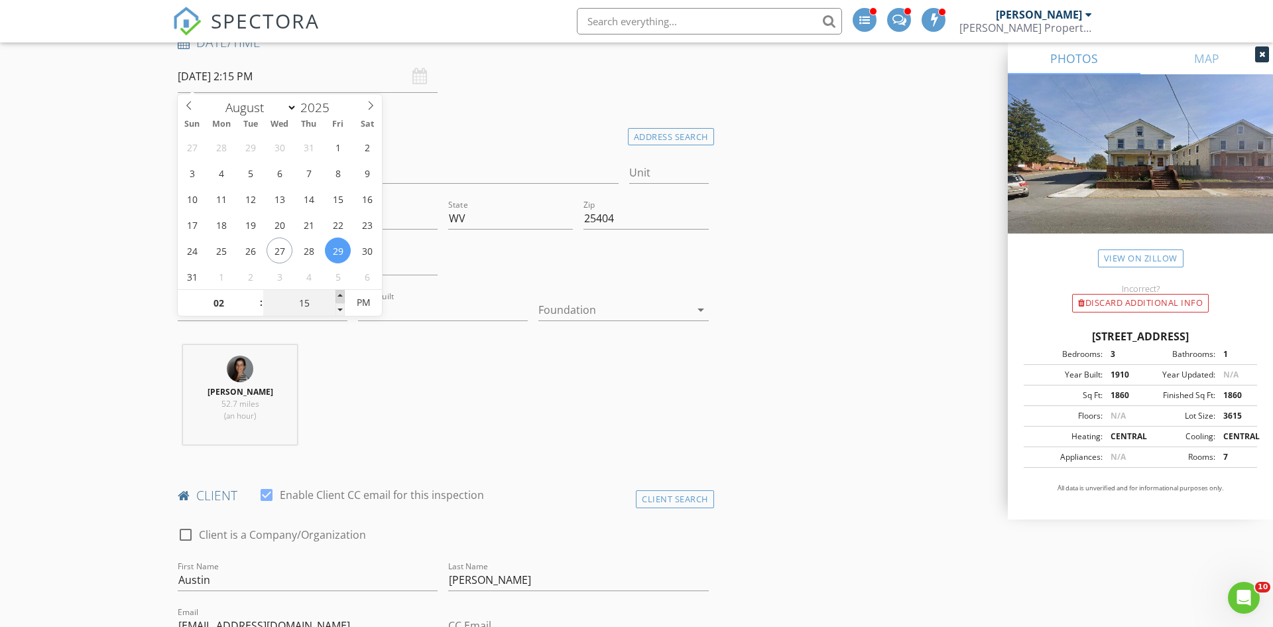
type input "20"
click at [338, 293] on span at bounding box center [339, 296] width 9 height 13
type input "08/29/2025 2:25 PM"
type input "25"
click at [338, 293] on span at bounding box center [339, 296] width 9 height 13
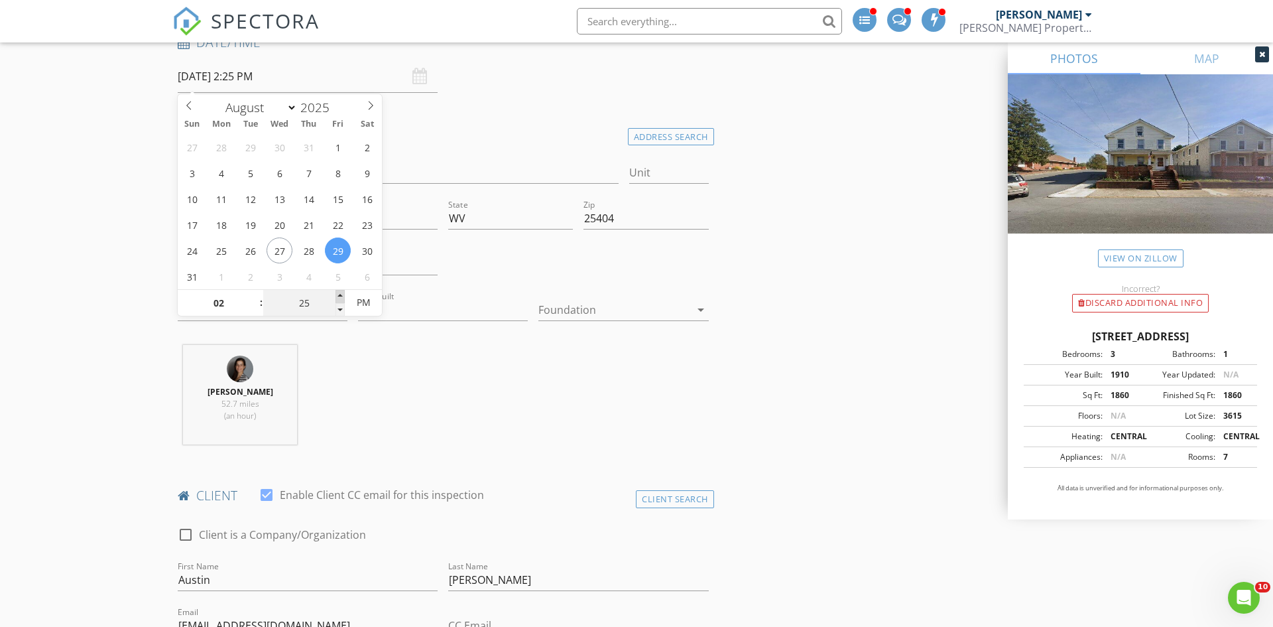
type input "[DATE] 2:30 PM"
type input "30"
click at [338, 293] on span at bounding box center [339, 296] width 9 height 13
click at [489, 399] on div "Megan Icenhour 52.7 miles (an hour)" at bounding box center [443, 400] width 542 height 110
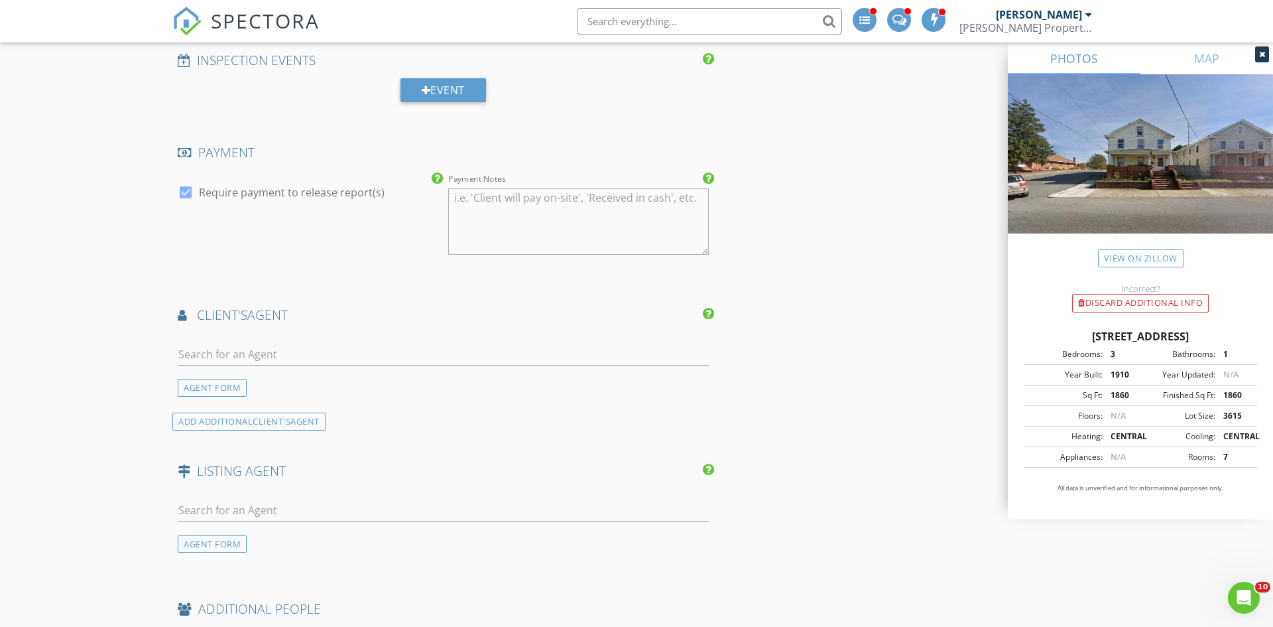
scroll to position [1626, 0]
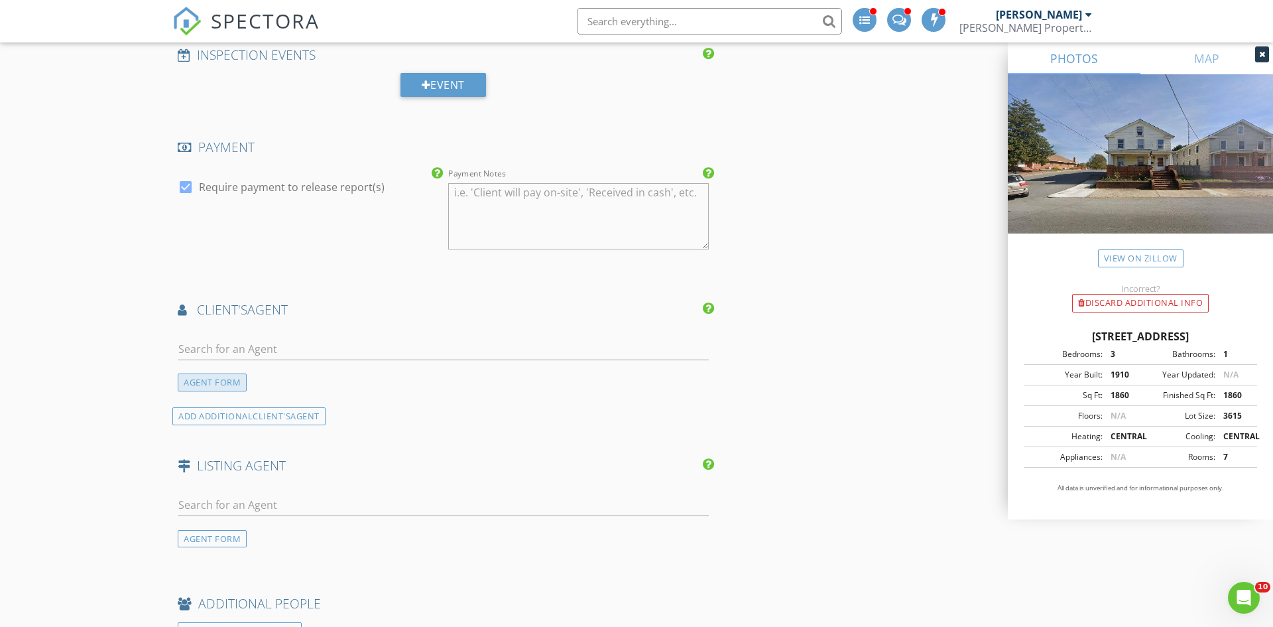
click at [202, 375] on div "AGENT FORM" at bounding box center [212, 382] width 69 height 18
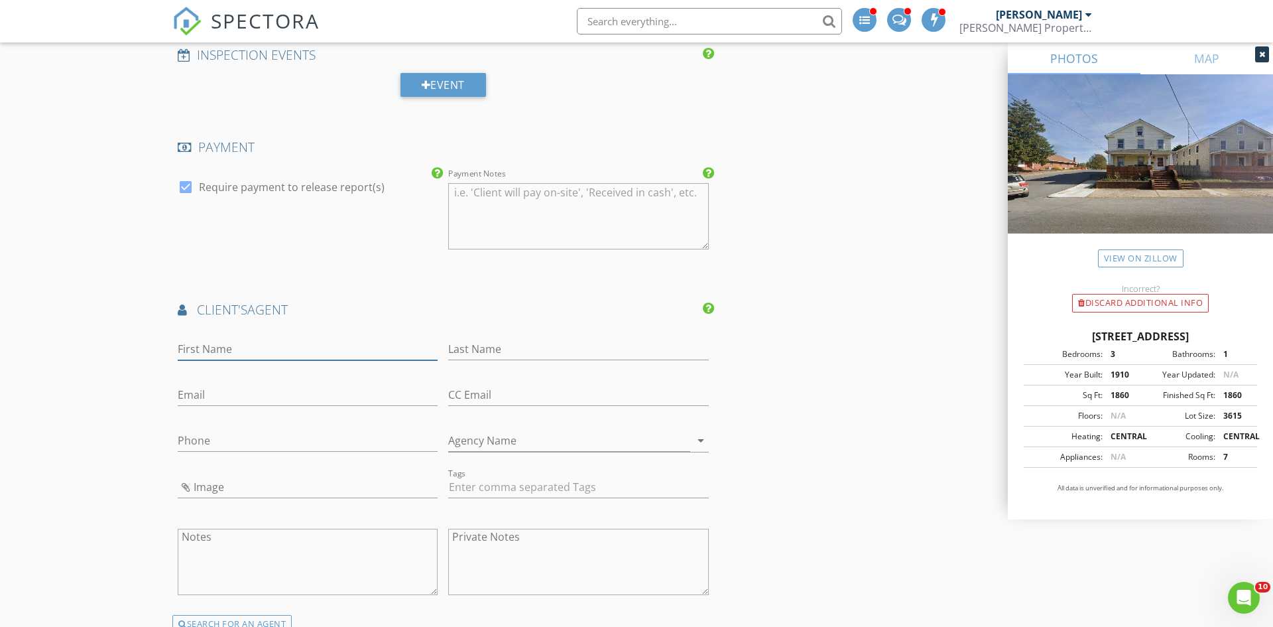
click at [222, 349] on input "First Name" at bounding box center [308, 349] width 260 height 22
type input "[PERSON_NAME]"
click at [495, 351] on input "Last Name" at bounding box center [578, 349] width 260 height 22
type input "[PERSON_NAME]"
click at [384, 406] on div "Email" at bounding box center [308, 401] width 260 height 35
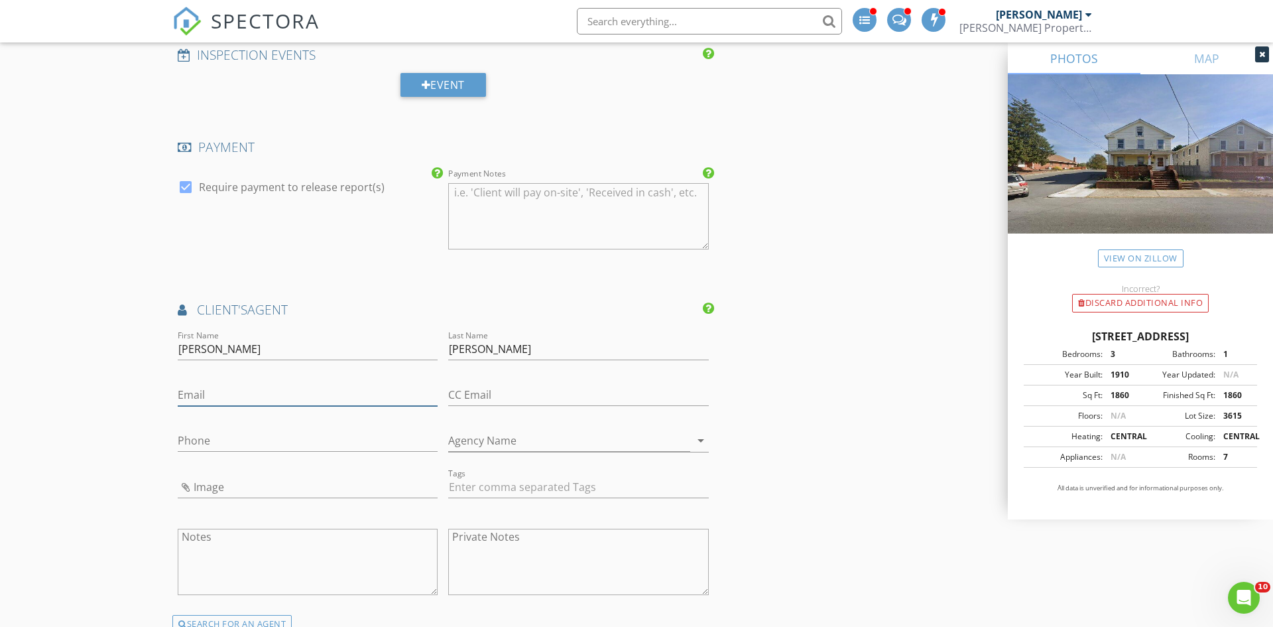
click at [385, 398] on input "Email" at bounding box center [308, 395] width 260 height 22
type input "[EMAIL_ADDRESS][DOMAIN_NAME]"
click at [339, 450] on input "Phone" at bounding box center [308, 441] width 260 height 22
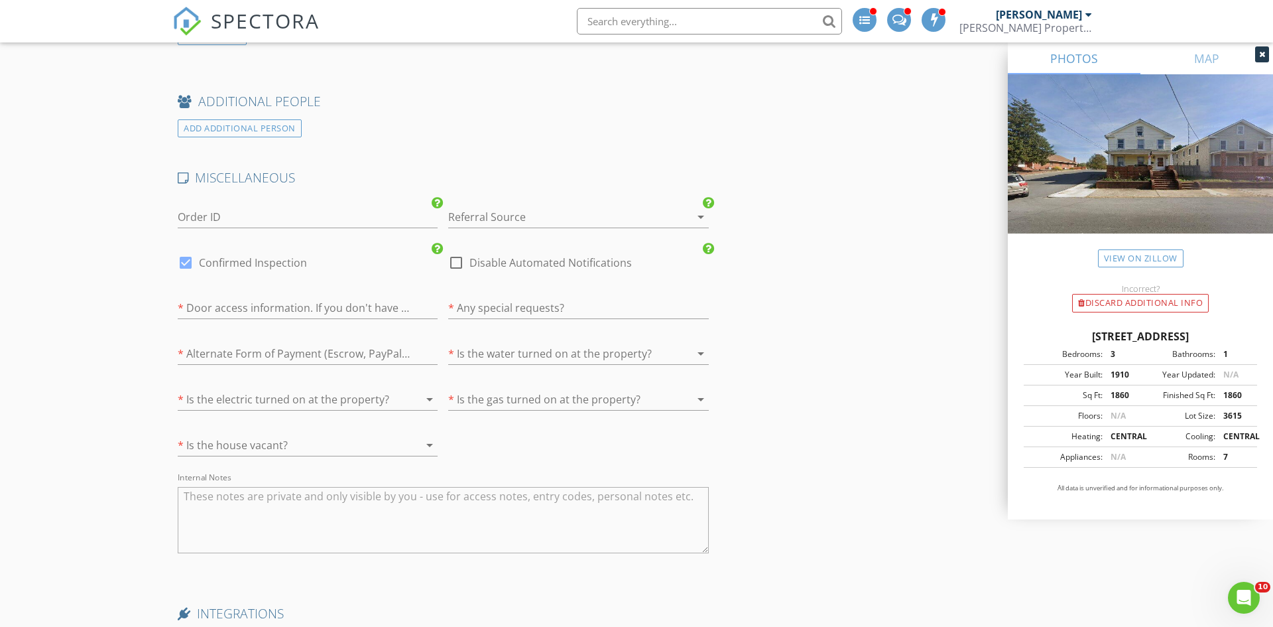
scroll to position [2781, 0]
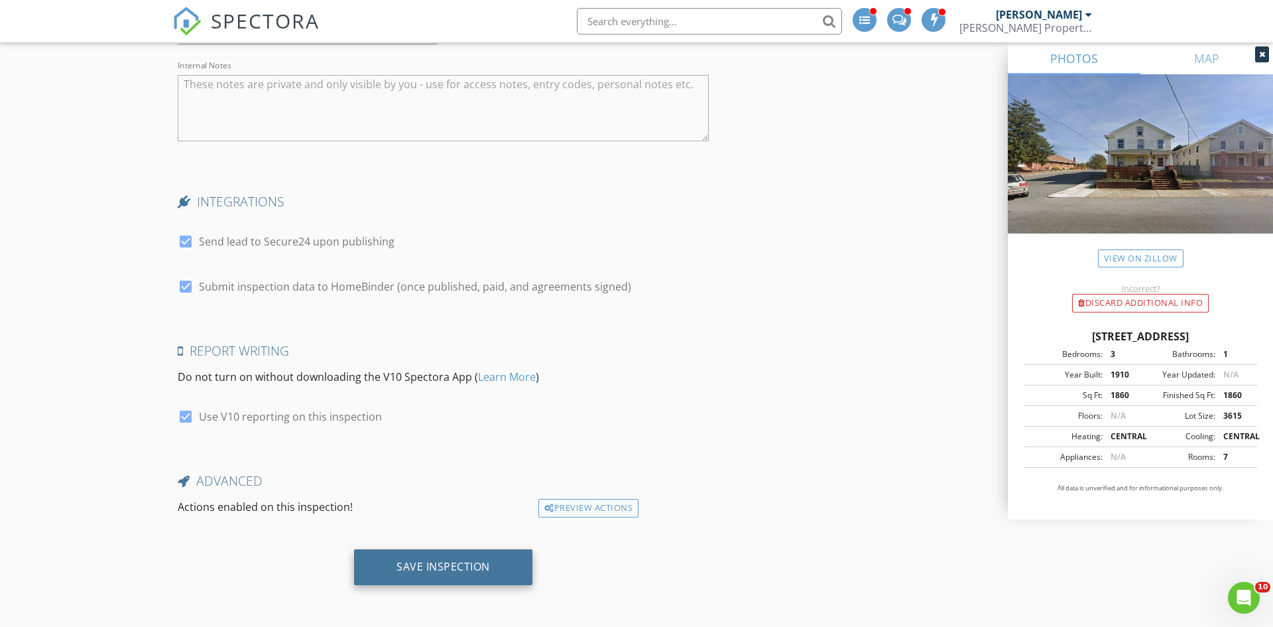
type input "[PHONE_NUMBER]"
click at [486, 554] on div "Save Inspection" at bounding box center [443, 567] width 178 height 36
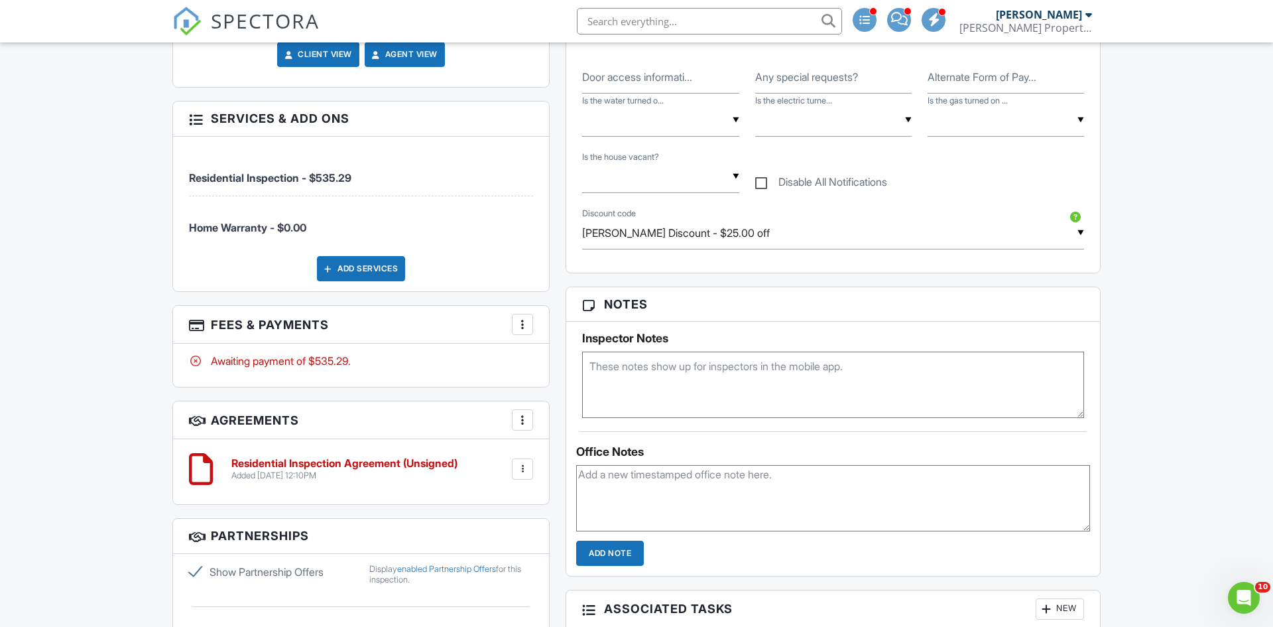
scroll to position [711, 0]
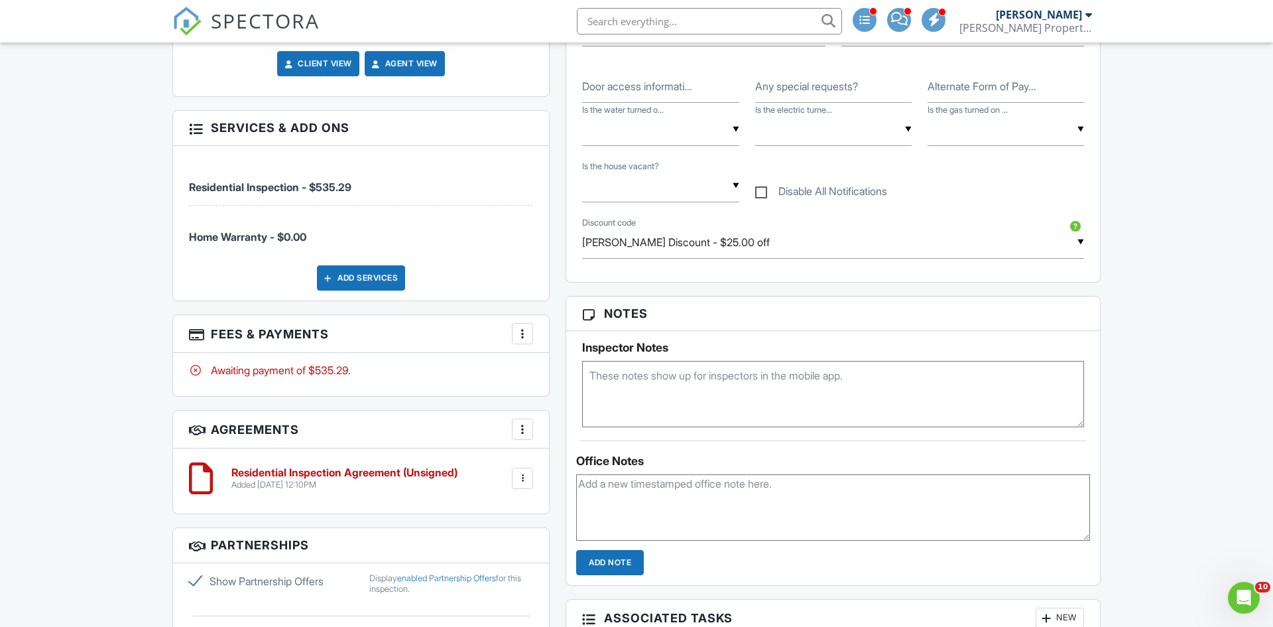
click at [528, 339] on div at bounding box center [522, 333] width 13 height 13
click at [562, 379] on li "Edit Fees & Payments" at bounding box center [589, 373] width 139 height 33
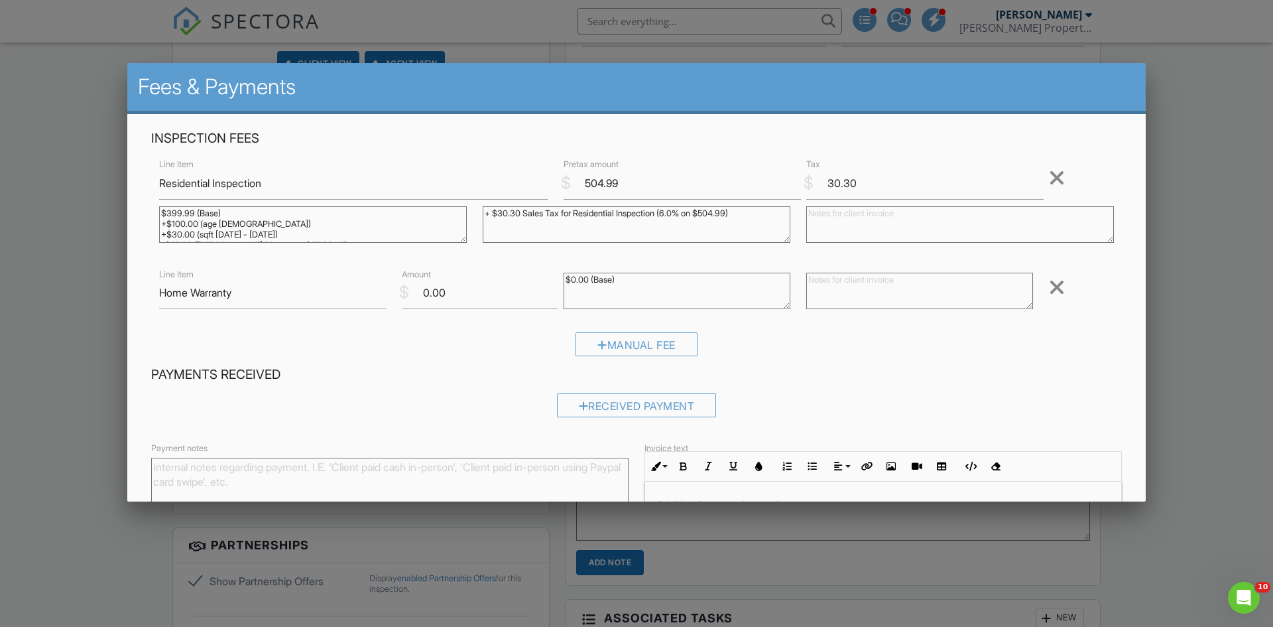
click at [425, 318] on div "Line Item Home Warranty $ Amount 0.00 $0.00 (Base) Remove" at bounding box center [636, 292] width 971 height 53
click at [602, 183] on input "504.99" at bounding box center [682, 183] width 237 height 32
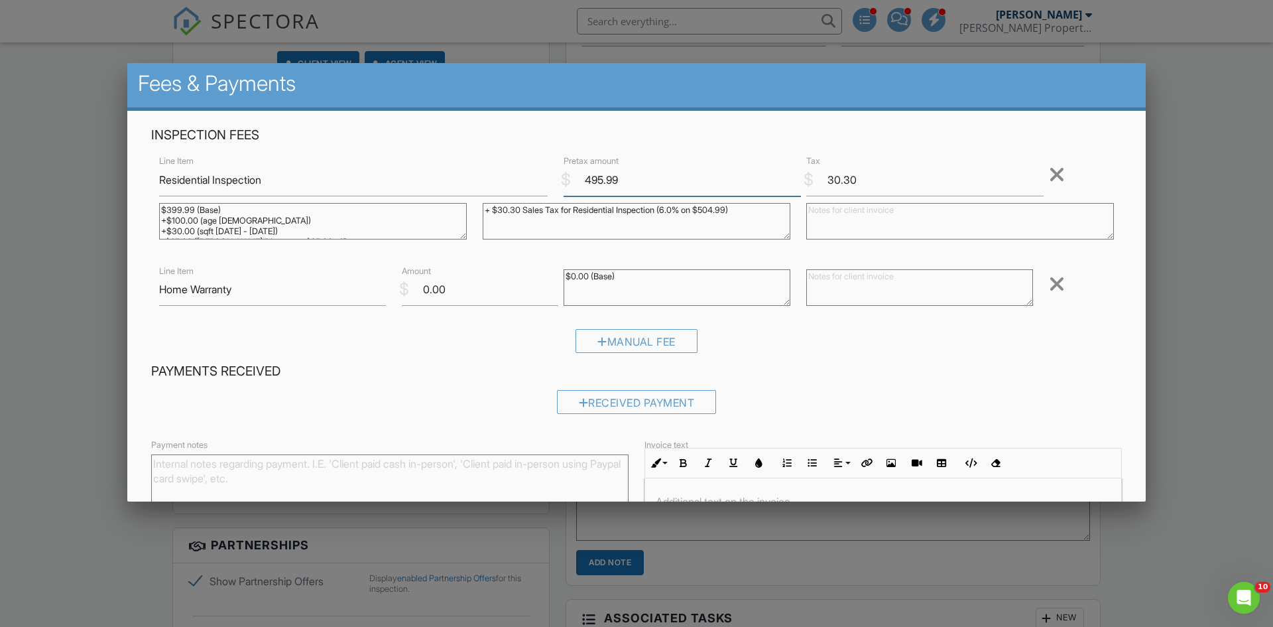
scroll to position [142, 0]
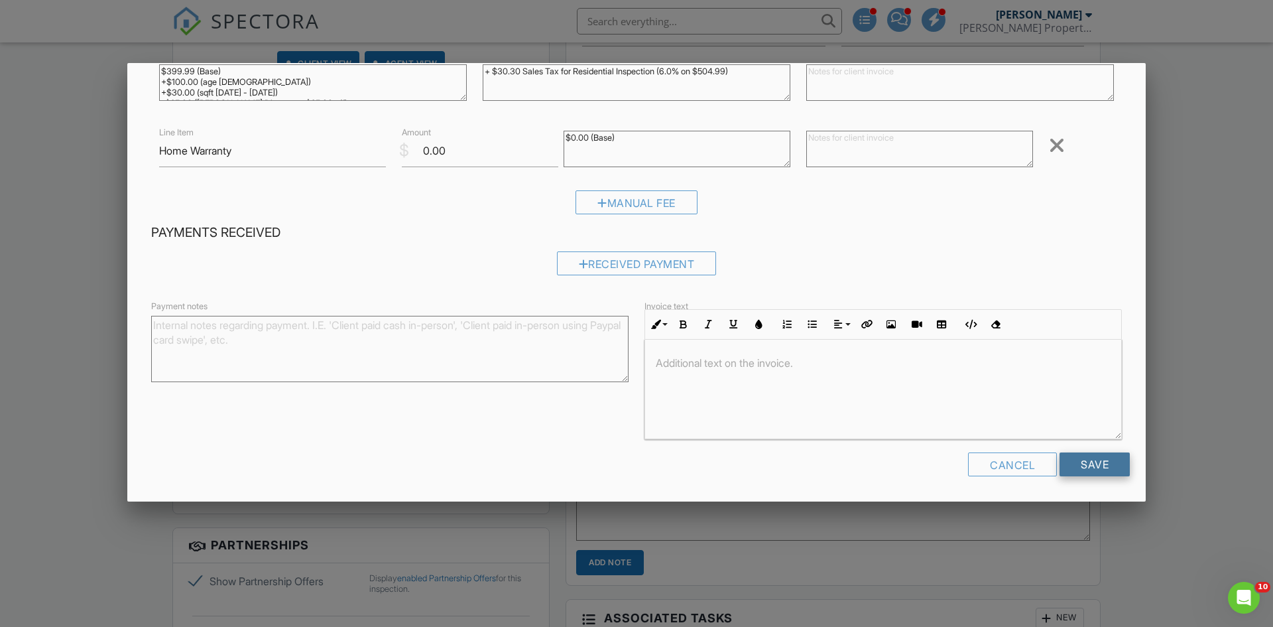
type input "495.99"
click at [1080, 459] on input "Save" at bounding box center [1095, 464] width 70 height 24
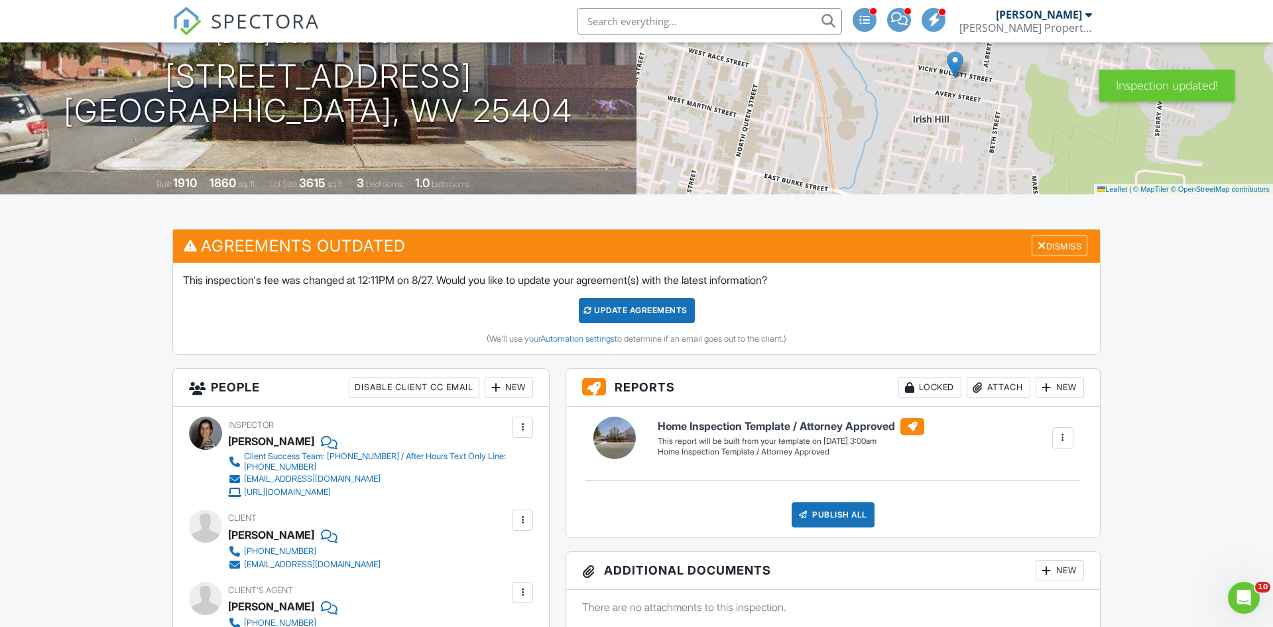
scroll to position [150, 0]
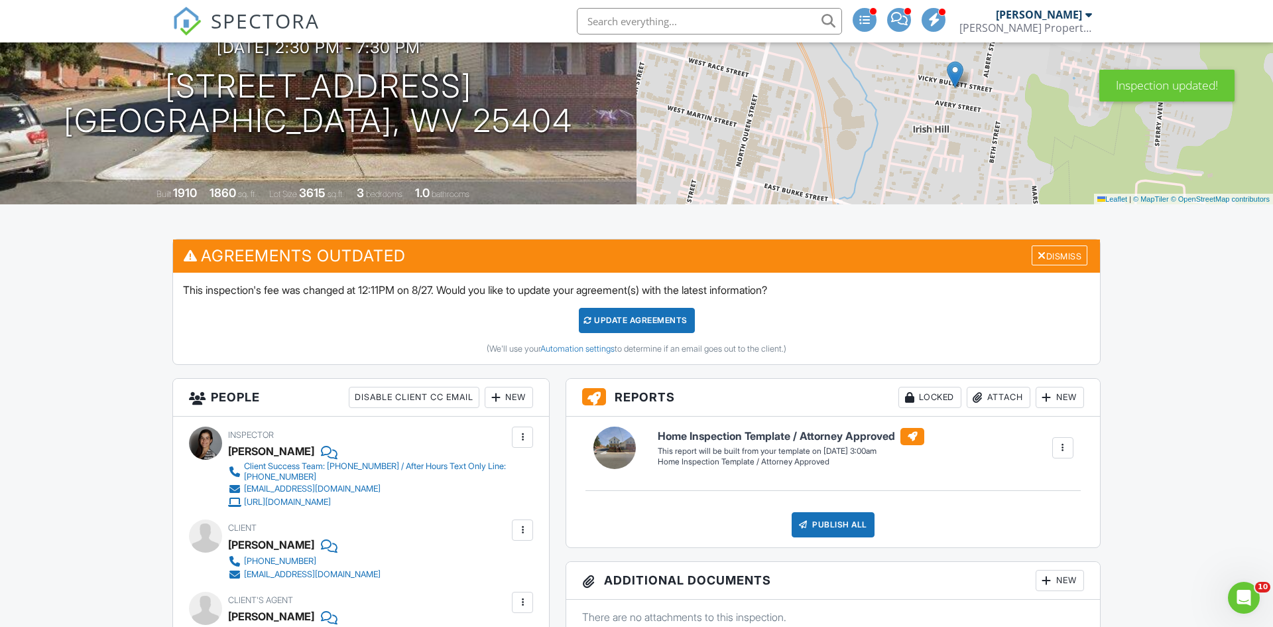
click at [634, 328] on div "Update Agreements" at bounding box center [637, 320] width 116 height 25
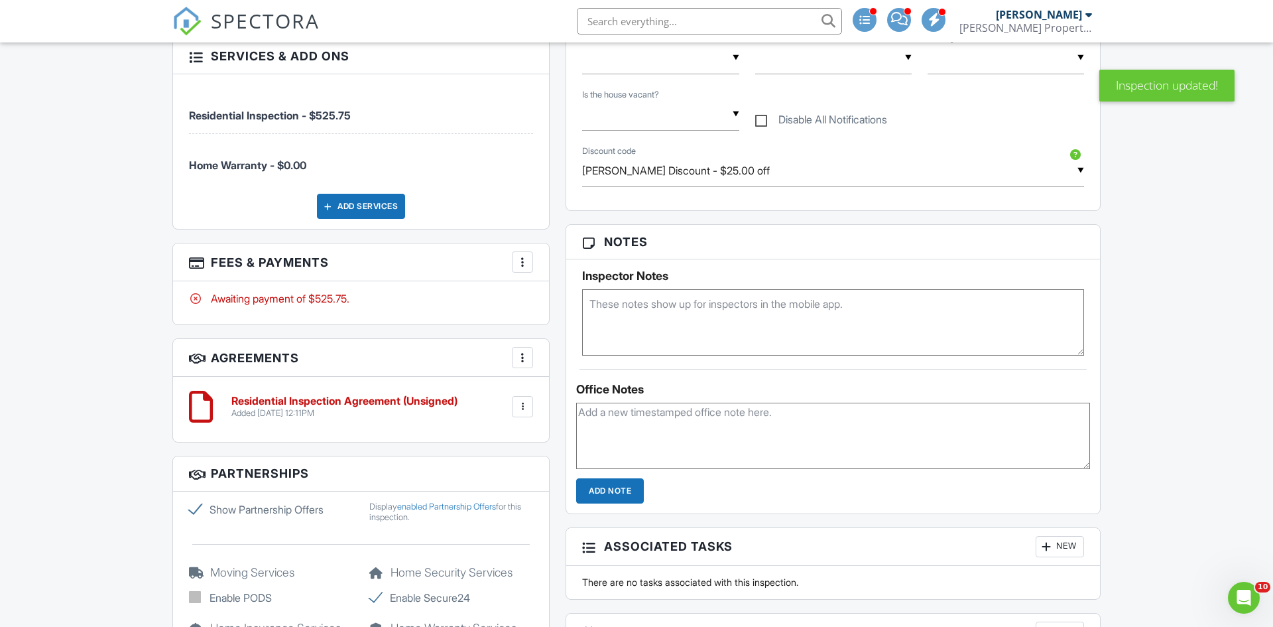
click at [706, 320] on textarea at bounding box center [833, 322] width 502 height 66
paste textarea "-The client works in Winchester and wants a walk through with you once the insp…"
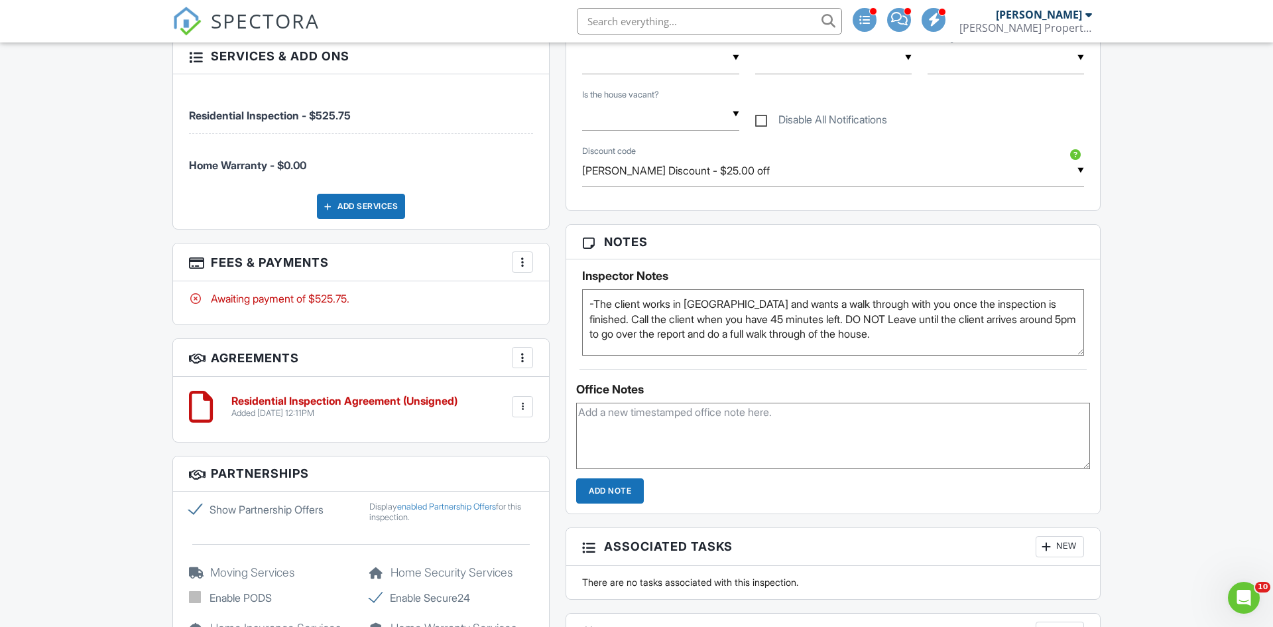
click at [589, 303] on textarea "-The client works in Winchester and wants a walk through with you once the insp…" at bounding box center [833, 322] width 502 height 66
click at [595, 304] on textarea "-The client works in Winchester and wants a walk through with you once the insp…" at bounding box center [833, 322] width 502 height 66
paste textarea "-The back wall/floor in the living room has a slight bow/wave to it -Windows ar…"
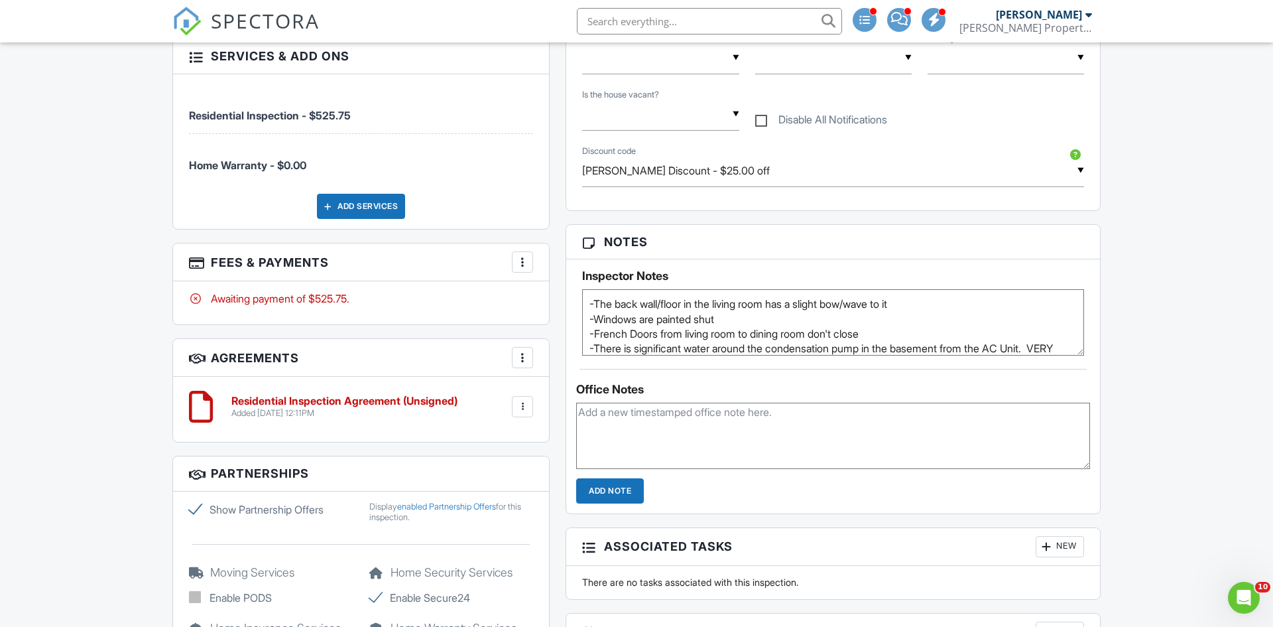
type textarea "-The back wall/floor in the living room has a slight bow/wave to it -Windows ar…"
click at [600, 428] on textarea at bounding box center [833, 435] width 514 height 66
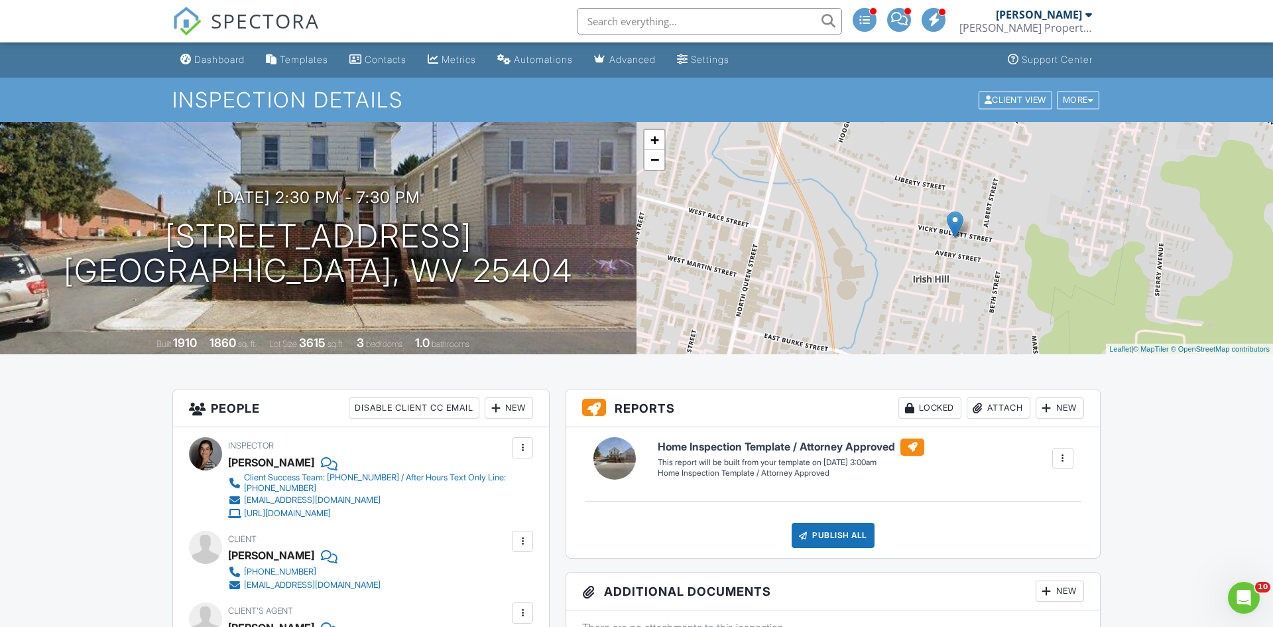
type textarea "the client or agent will be sending us a code for access"
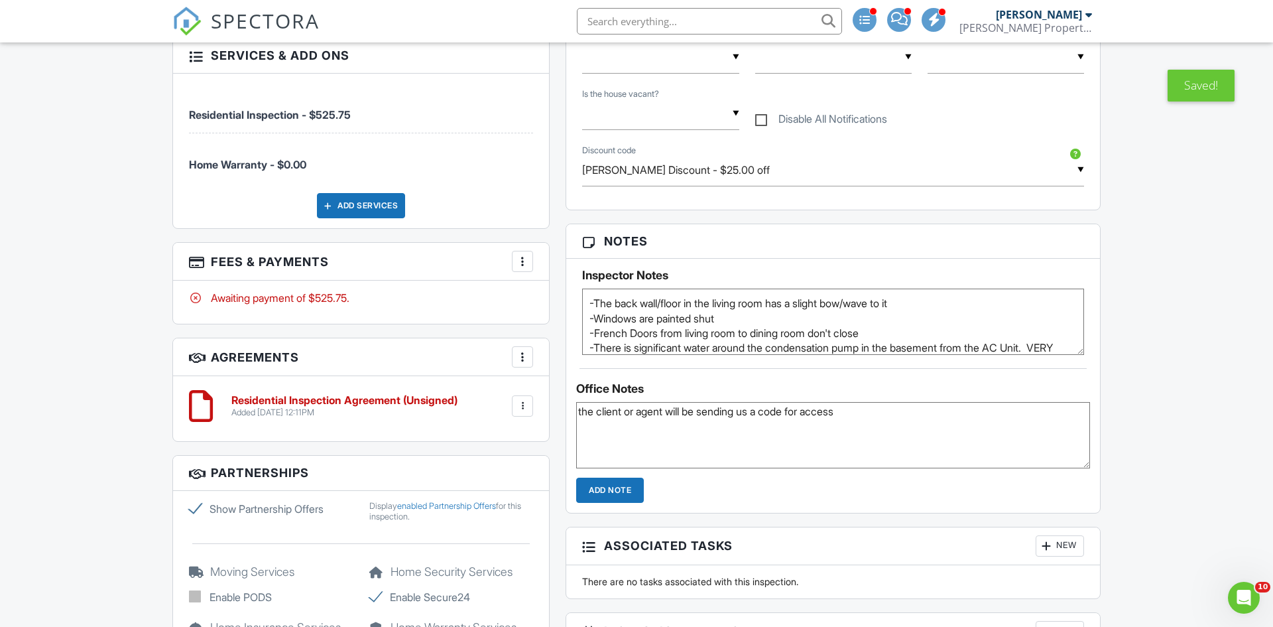
scroll to position [785, 0]
click at [639, 495] on input "Add Note" at bounding box center [610, 488] width 68 height 25
